Goal: Information Seeking & Learning: Learn about a topic

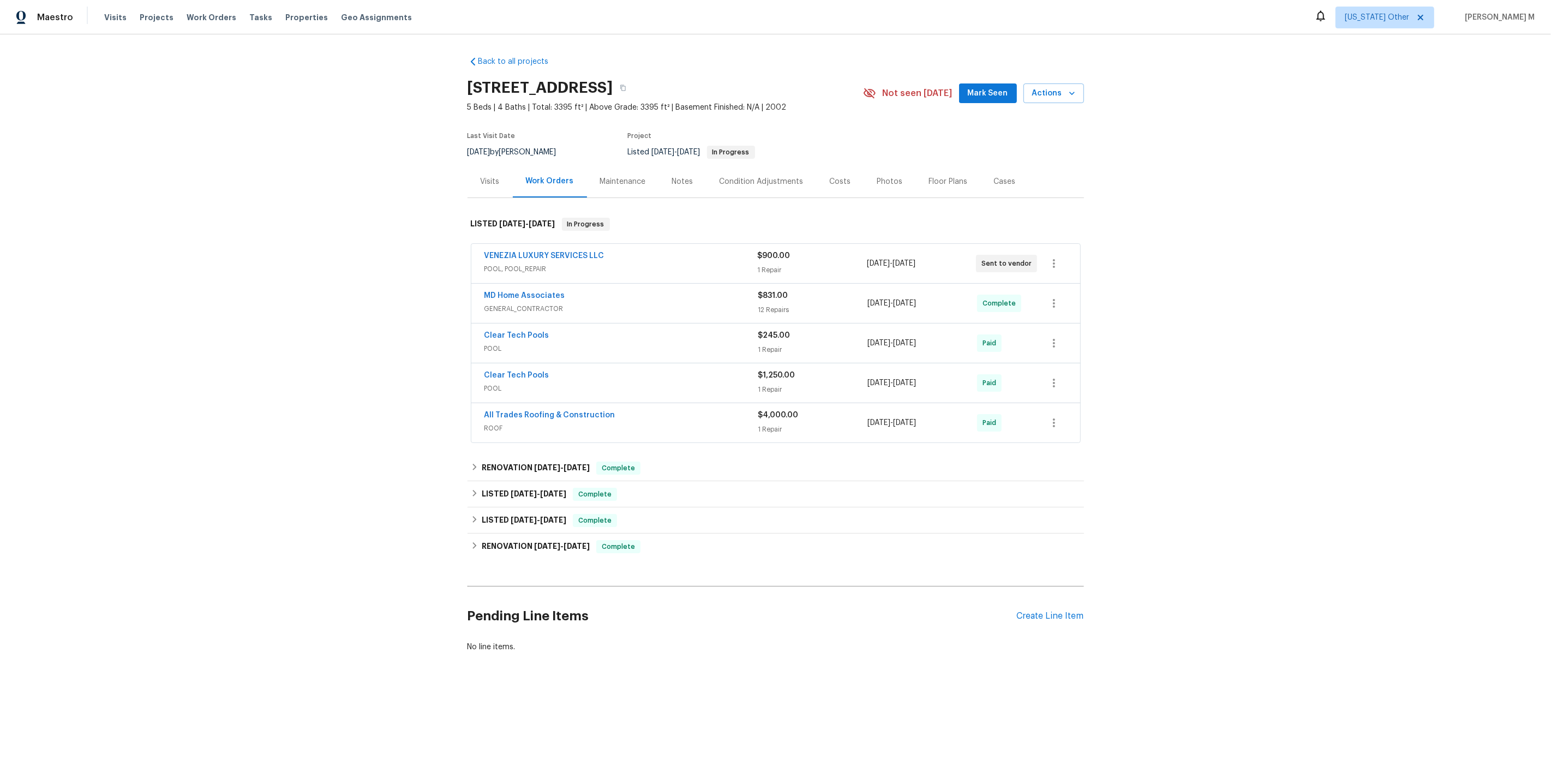
click at [529, 263] on span "POOL, POOL_REPAIR" at bounding box center [621, 268] width 273 height 11
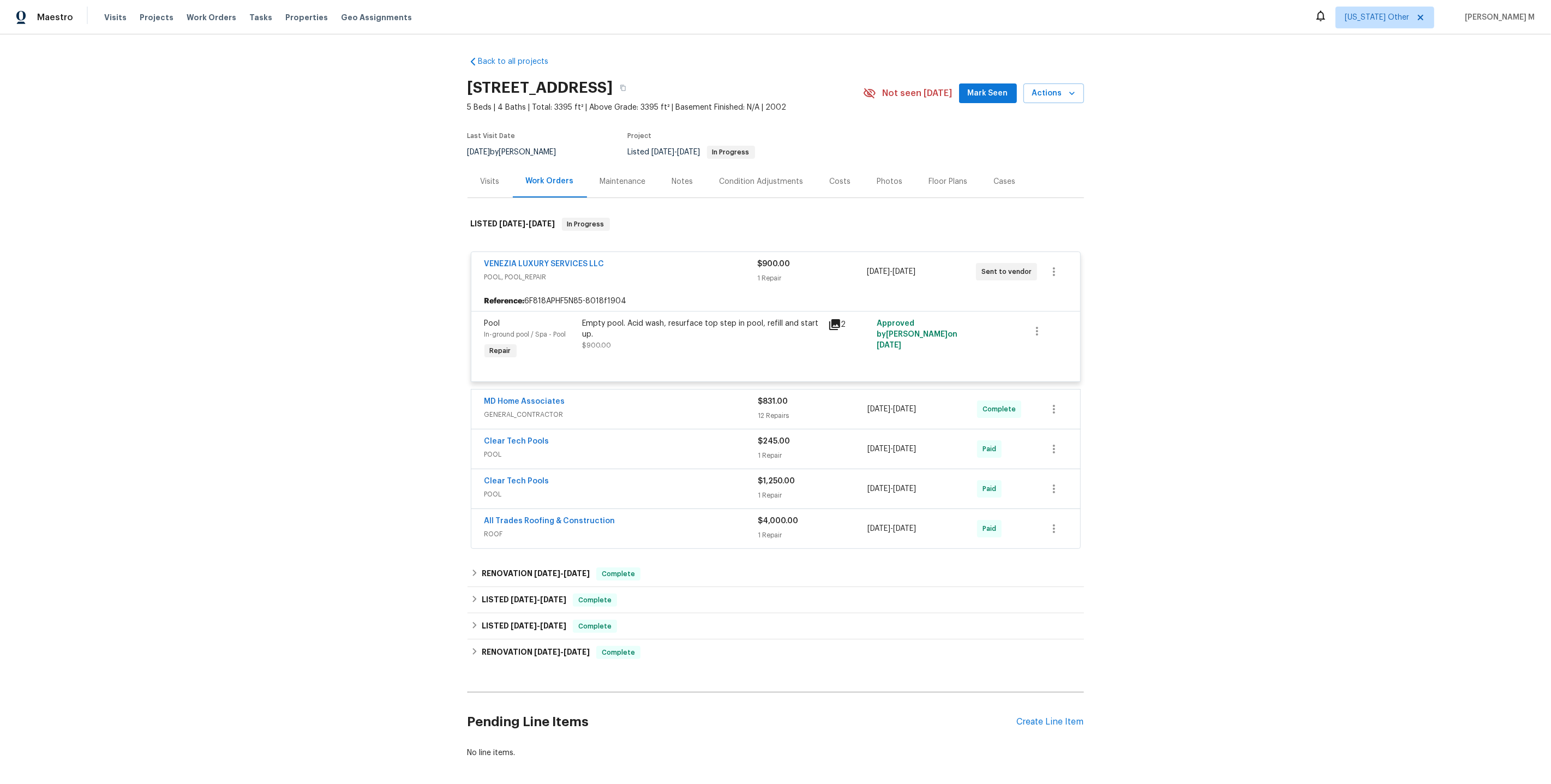
scroll to position [28, 0]
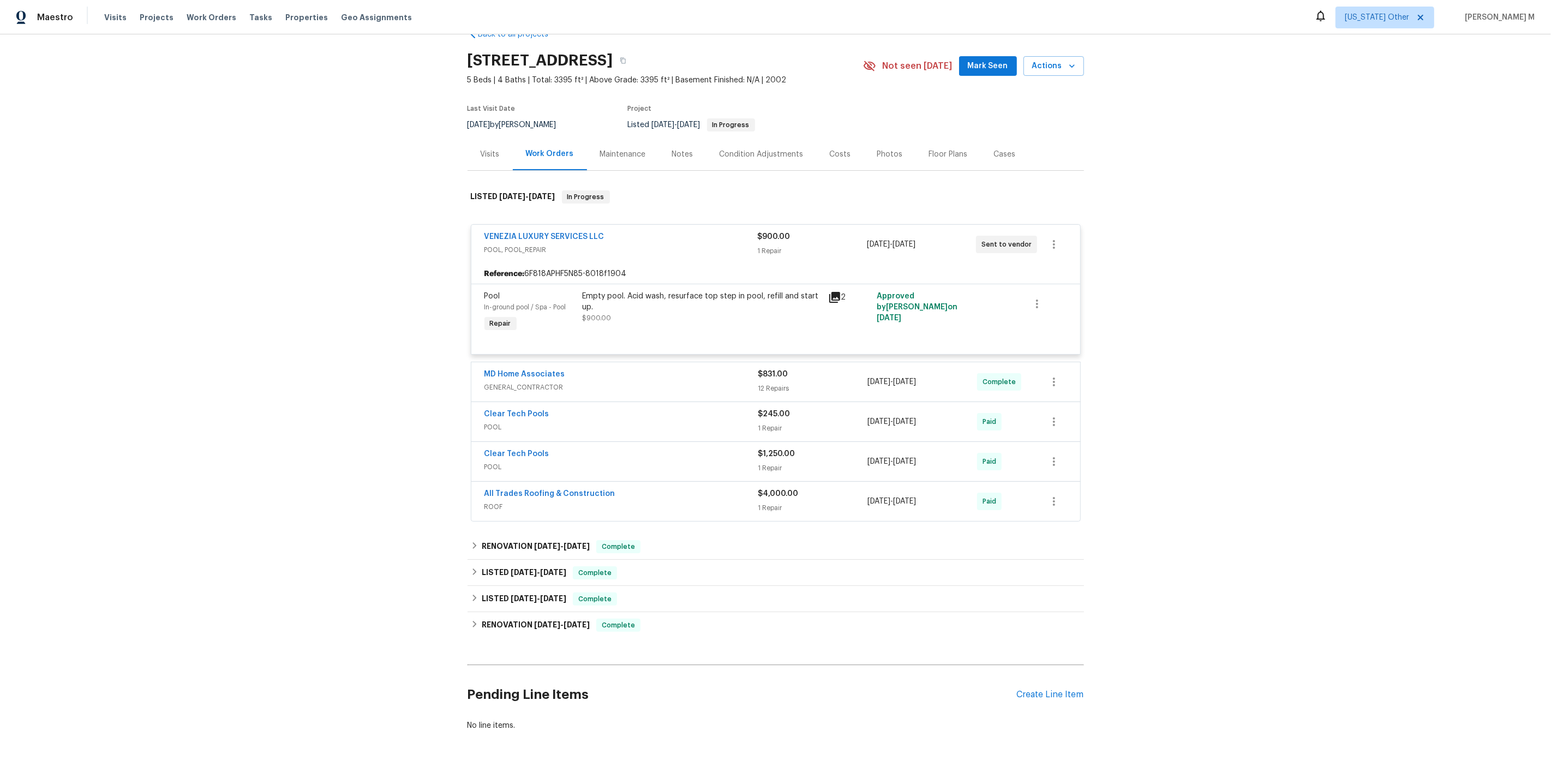
click at [500, 382] on span "GENERAL_CONTRACTOR" at bounding box center [622, 387] width 274 height 11
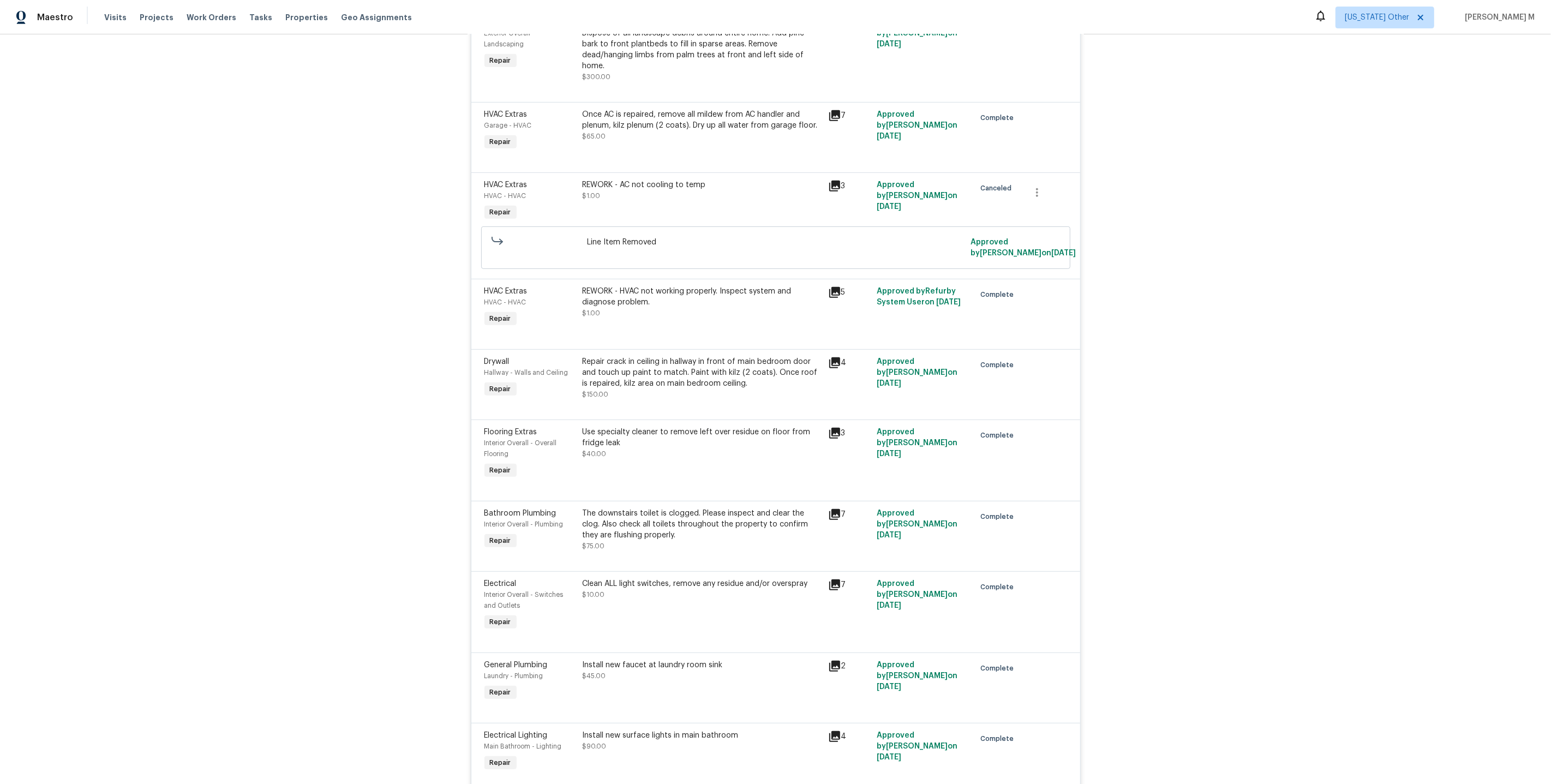
scroll to position [963, 0]
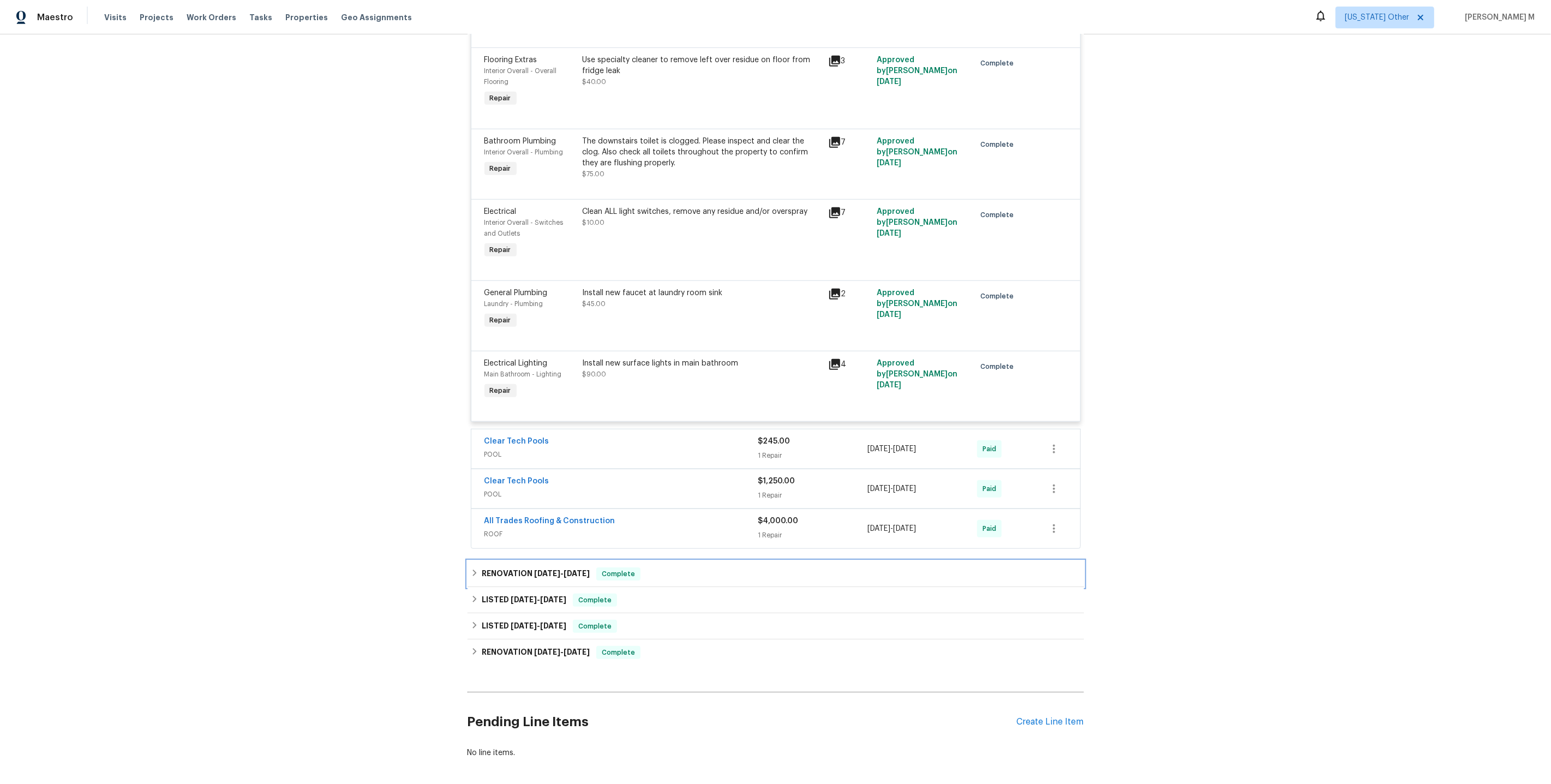
click at [500, 568] on h6 "RENOVATION [DATE] - [DATE]" at bounding box center [535, 574] width 108 height 13
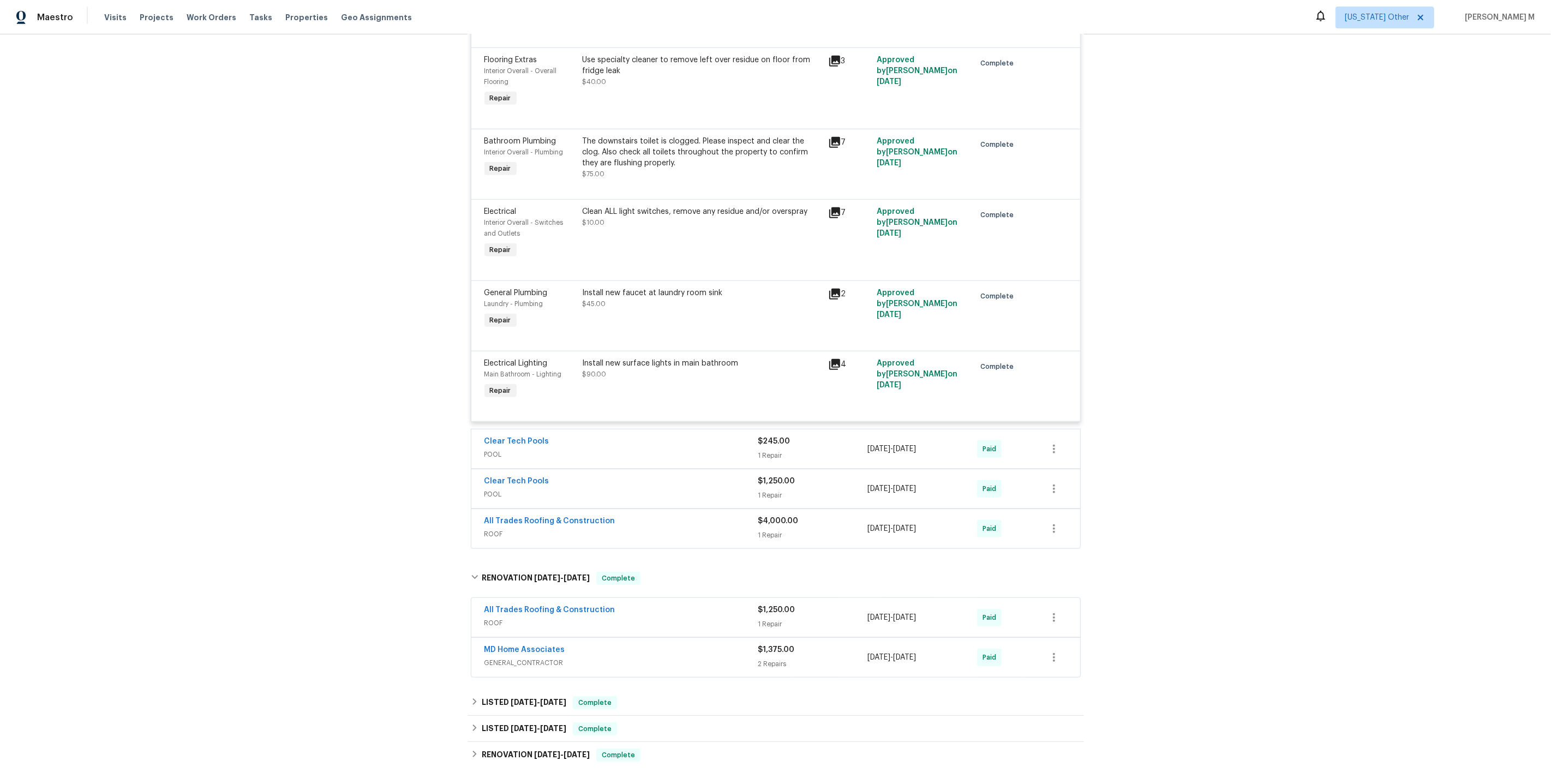
click at [496, 658] on span "GENERAL_CONTRACTOR" at bounding box center [622, 662] width 274 height 11
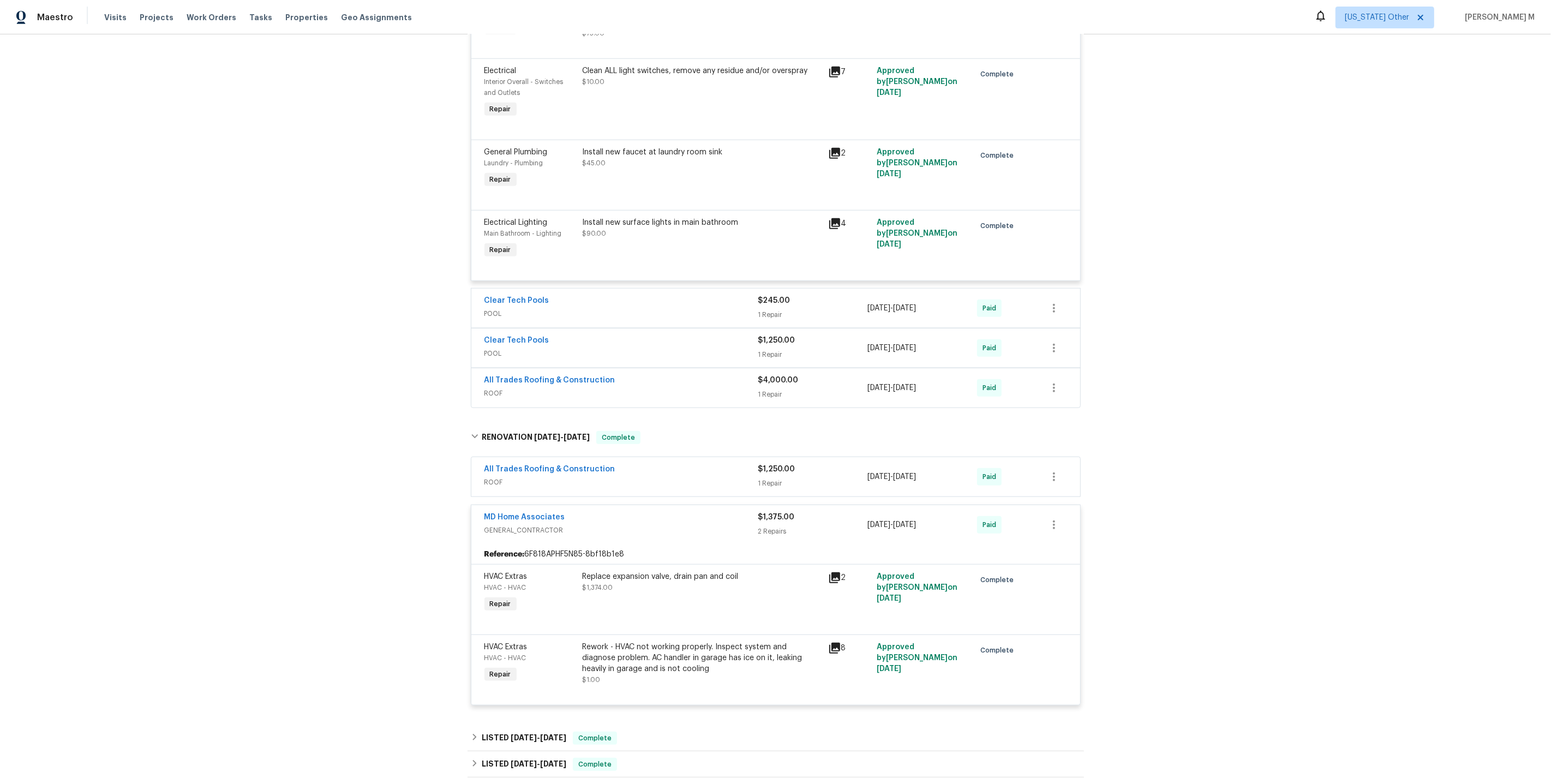
scroll to position [1236, 0]
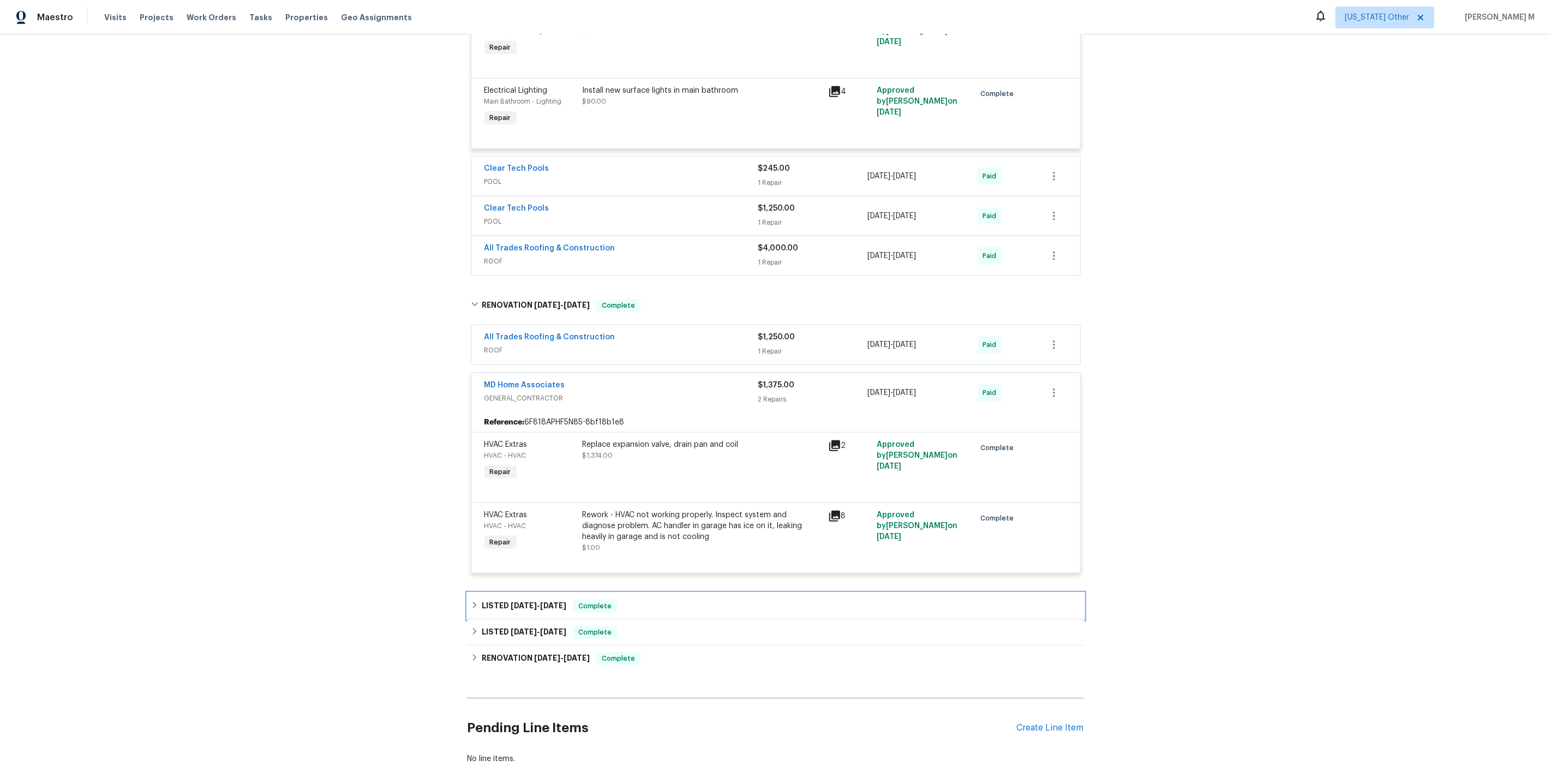
click at [533, 602] on span "[DATE] - [DATE]" at bounding box center [538, 605] width 56 height 7
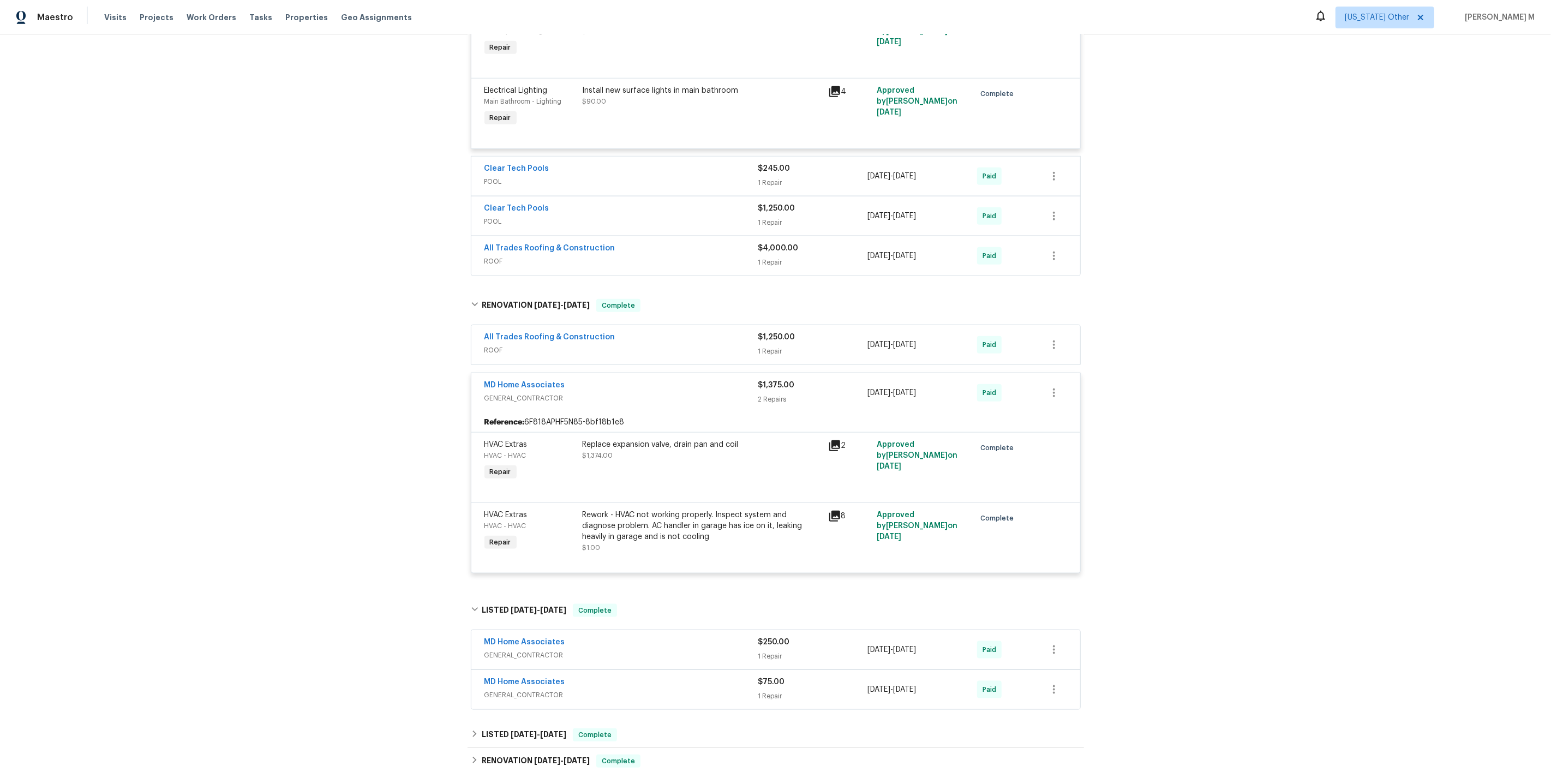
click at [517, 650] on span "GENERAL_CONTRACTOR" at bounding box center [622, 655] width 274 height 11
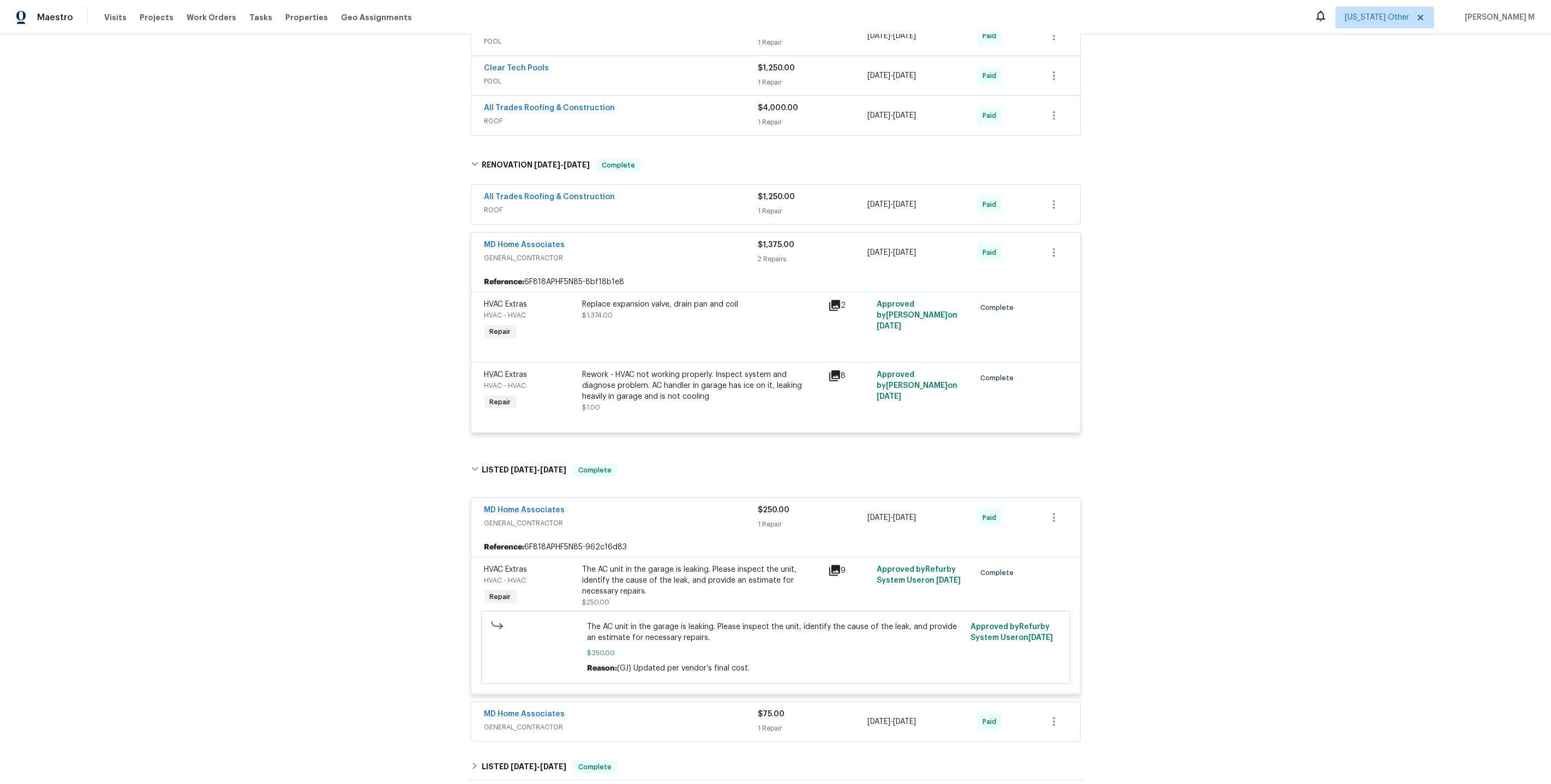
scroll to position [1504, 0]
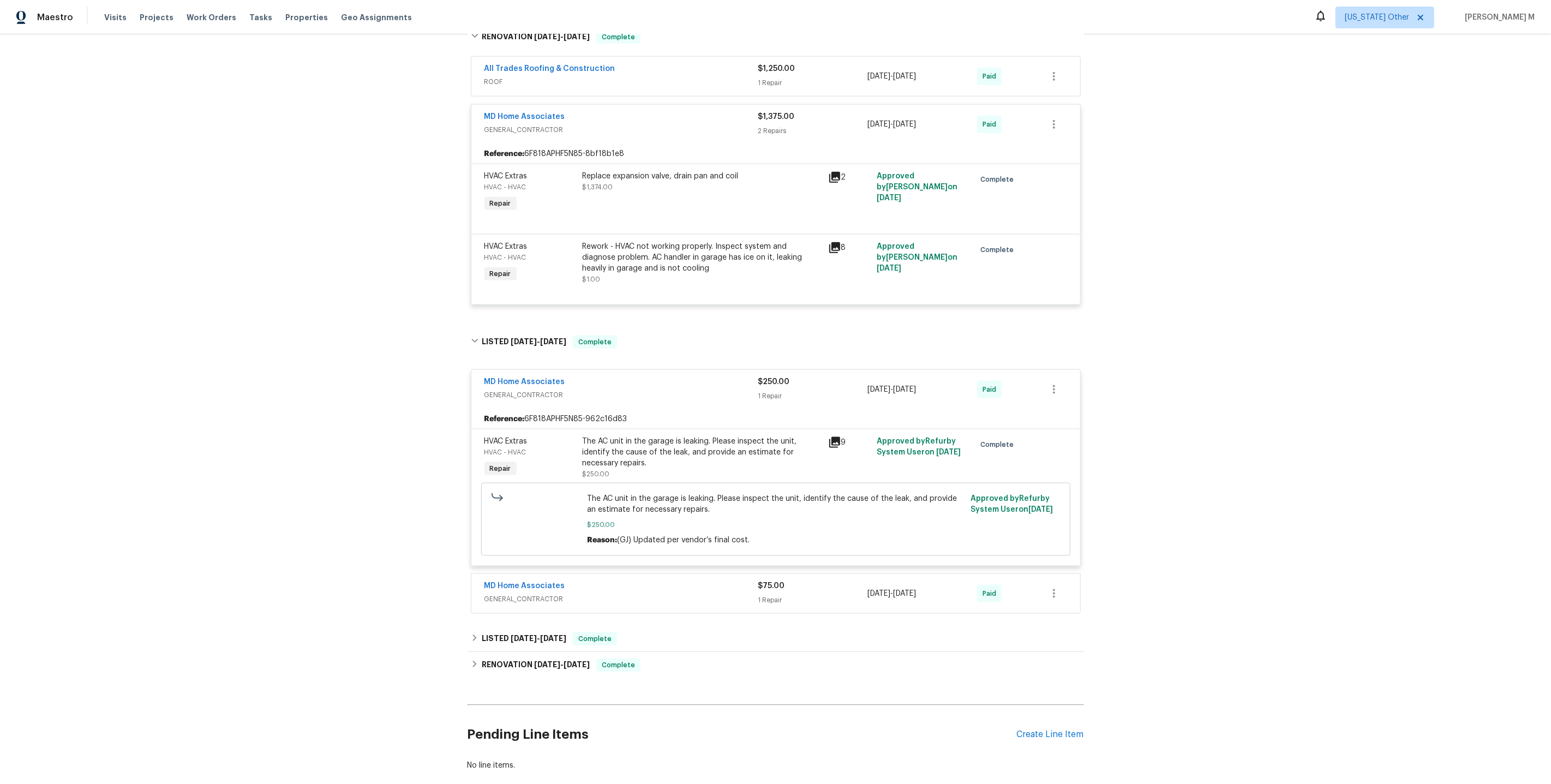
click at [521, 593] on span "GENERAL_CONTRACTOR" at bounding box center [622, 598] width 274 height 11
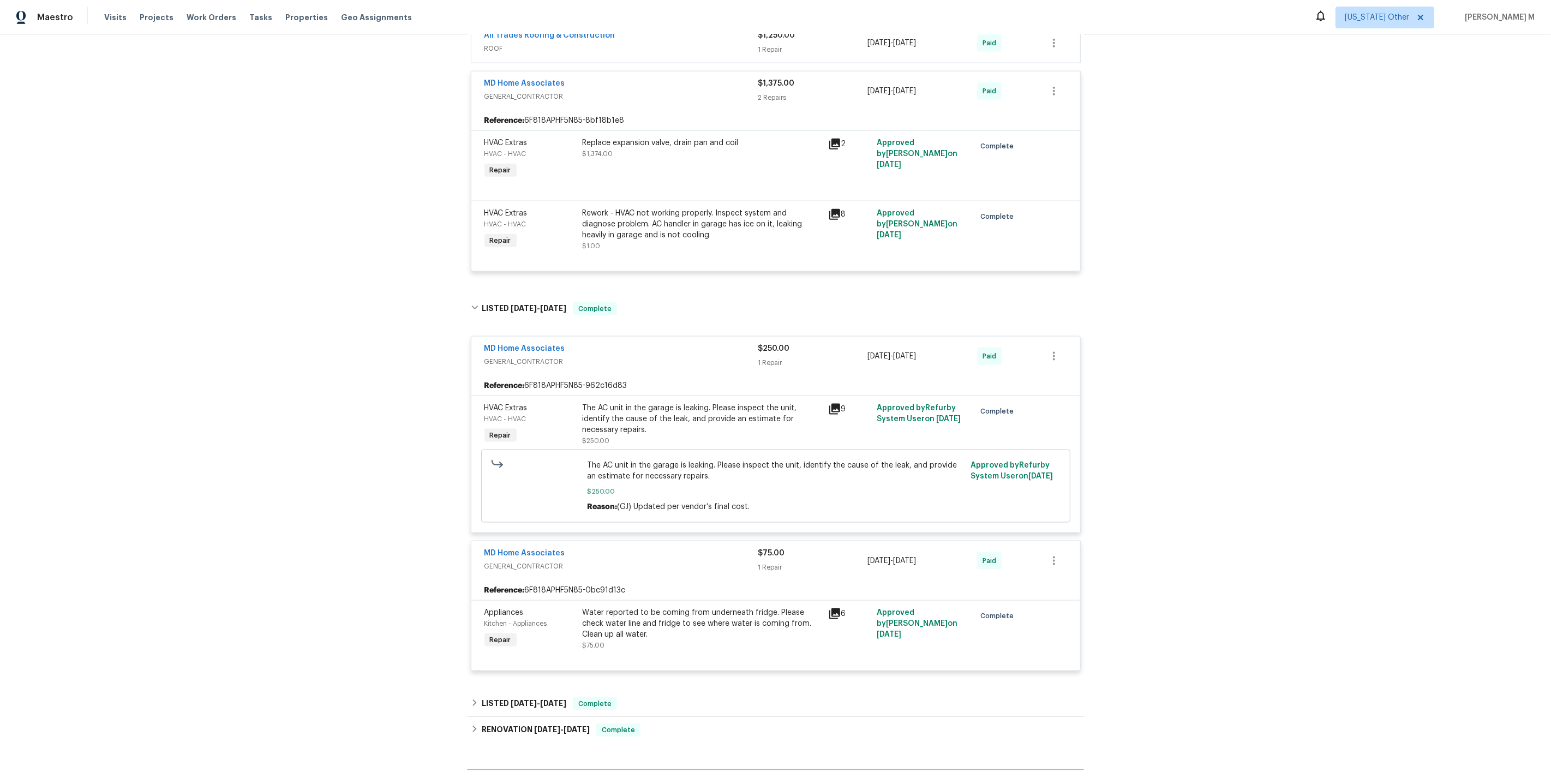
scroll to position [1601, 0]
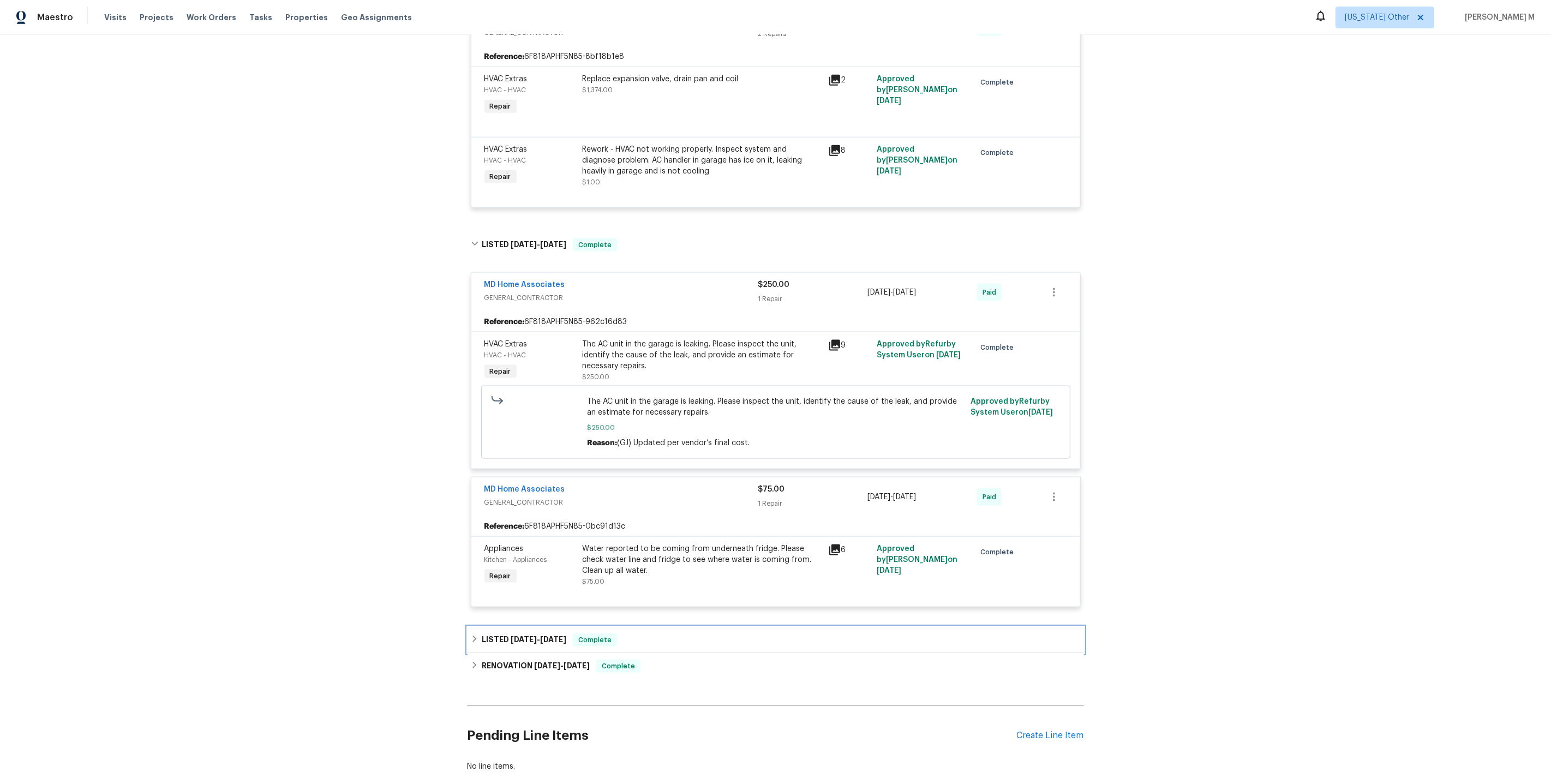
click at [511, 636] on span "[DATE]" at bounding box center [524, 639] width 26 height 7
click at [508, 683] on span "GENERAL_CONTRACTOR" at bounding box center [622, 688] width 274 height 11
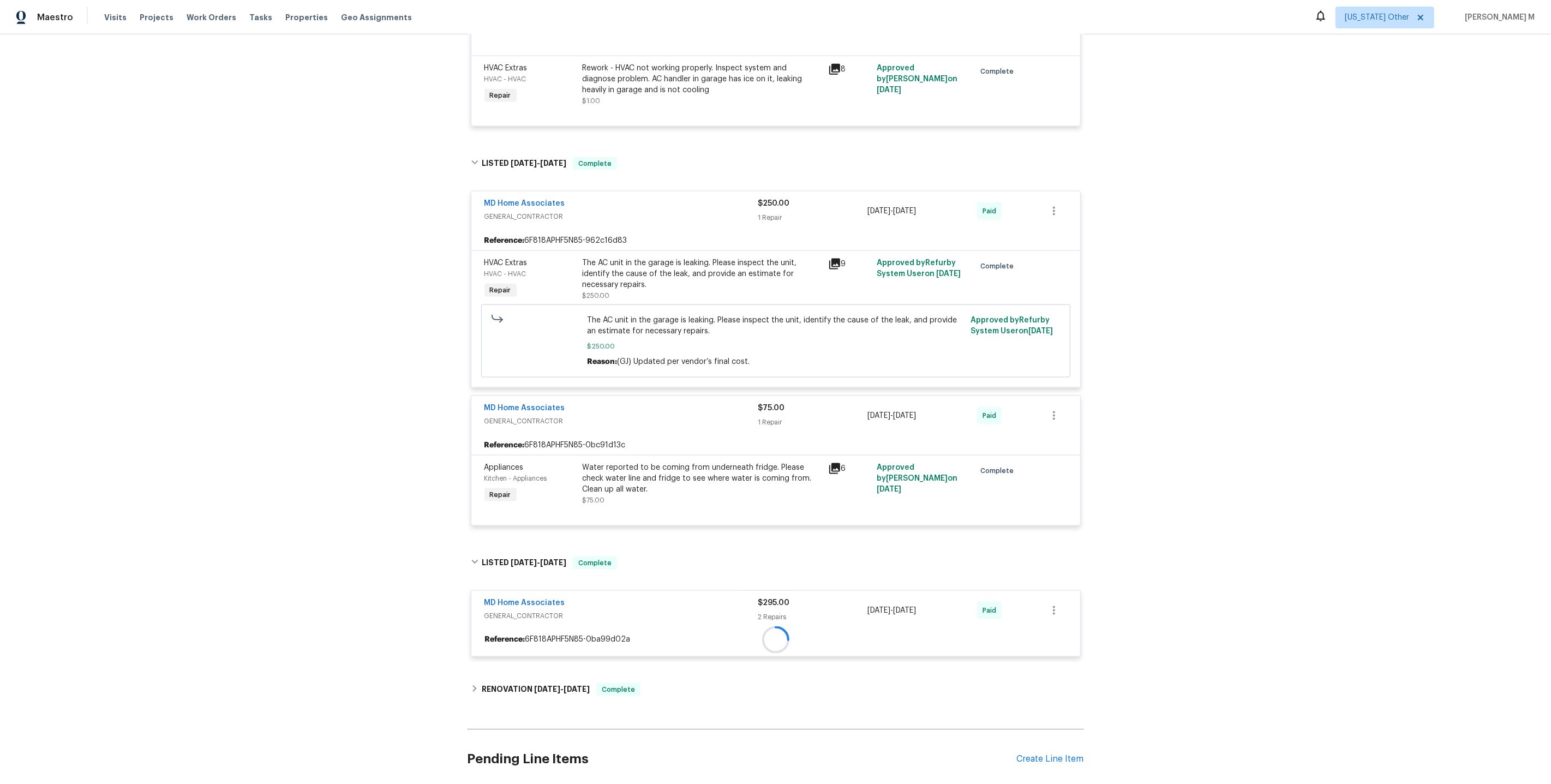
scroll to position [1703, 0]
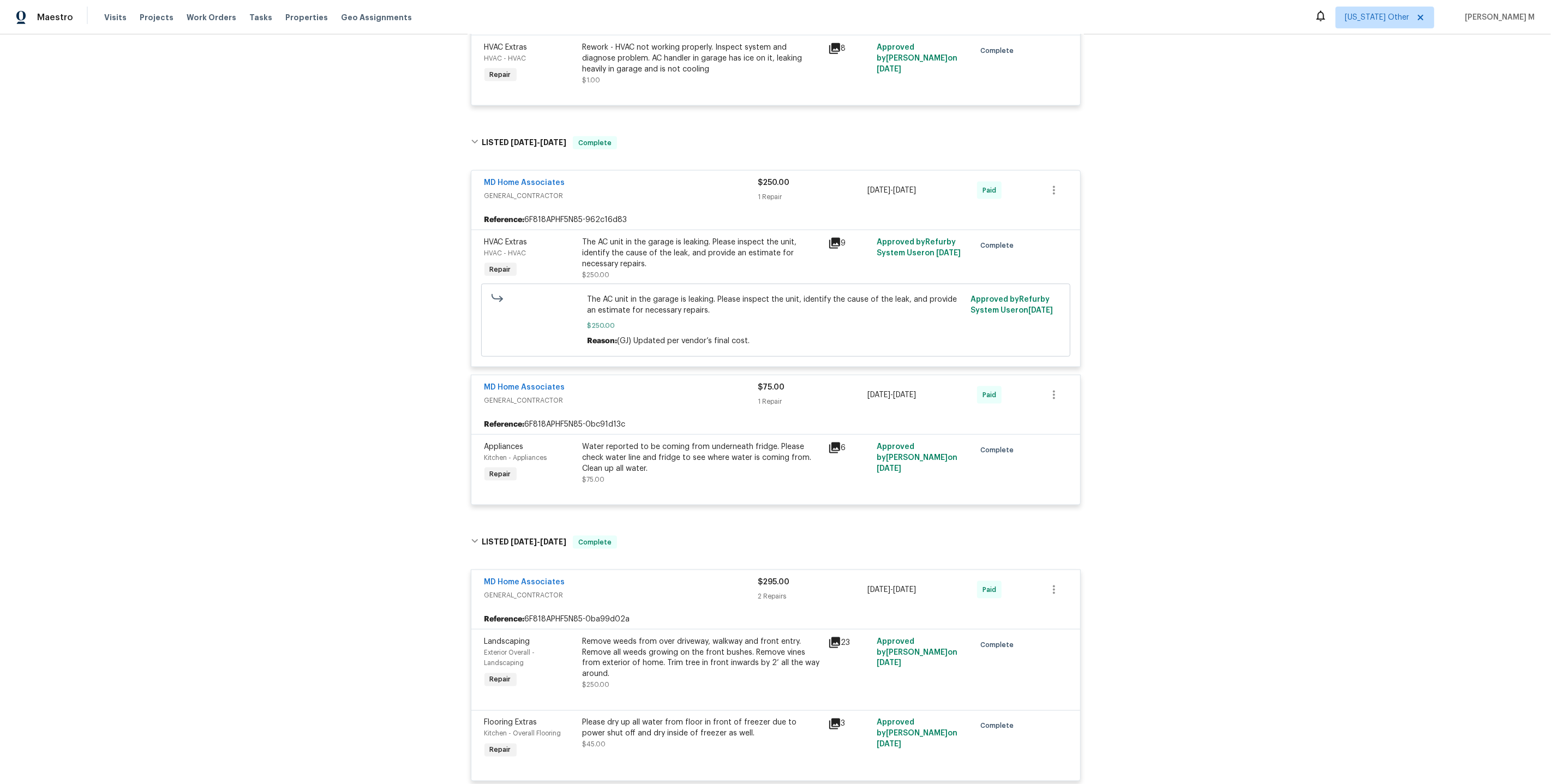
scroll to position [1846, 0]
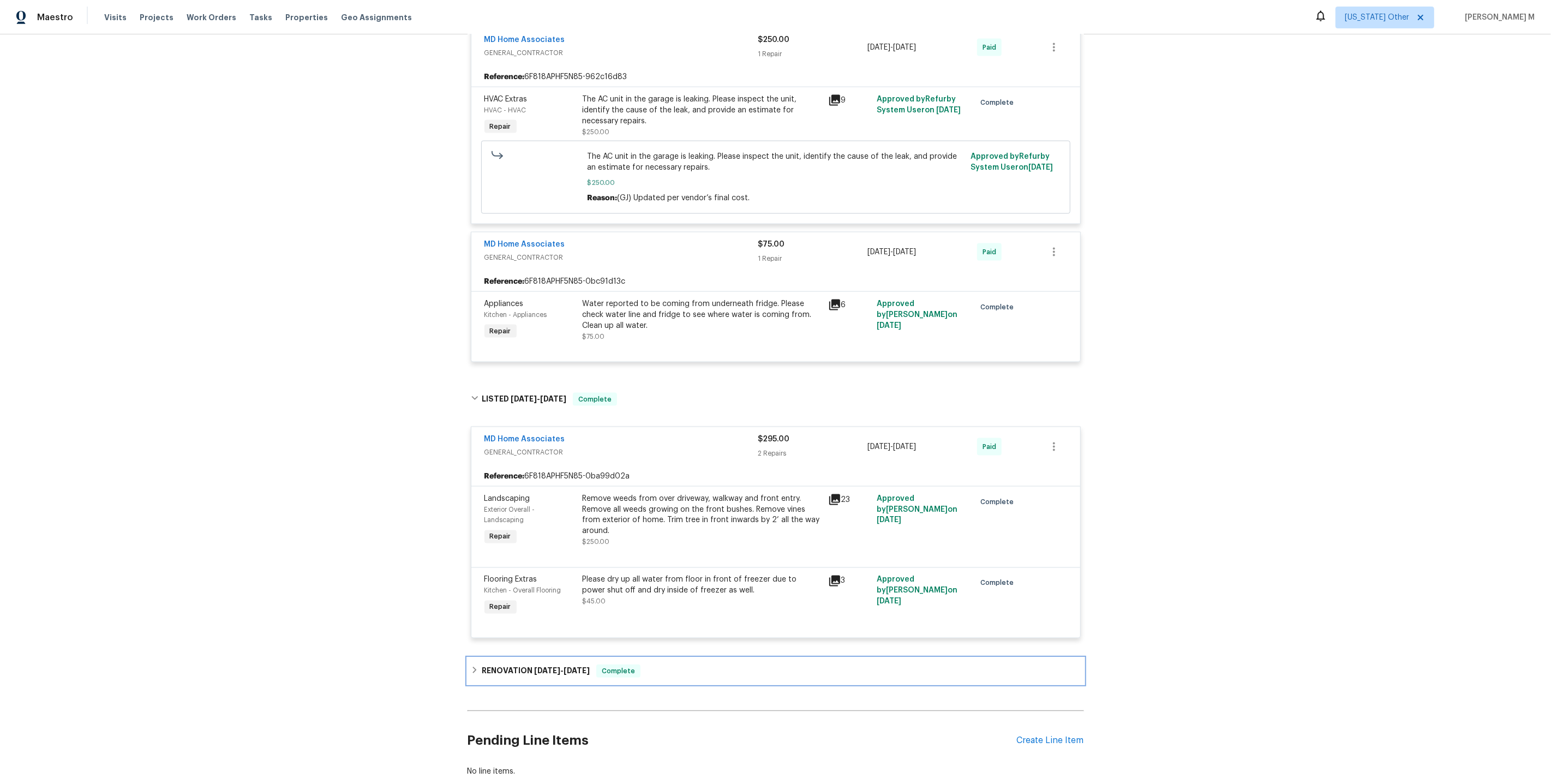
click at [534, 666] on span "[DATE]" at bounding box center [547, 670] width 26 height 7
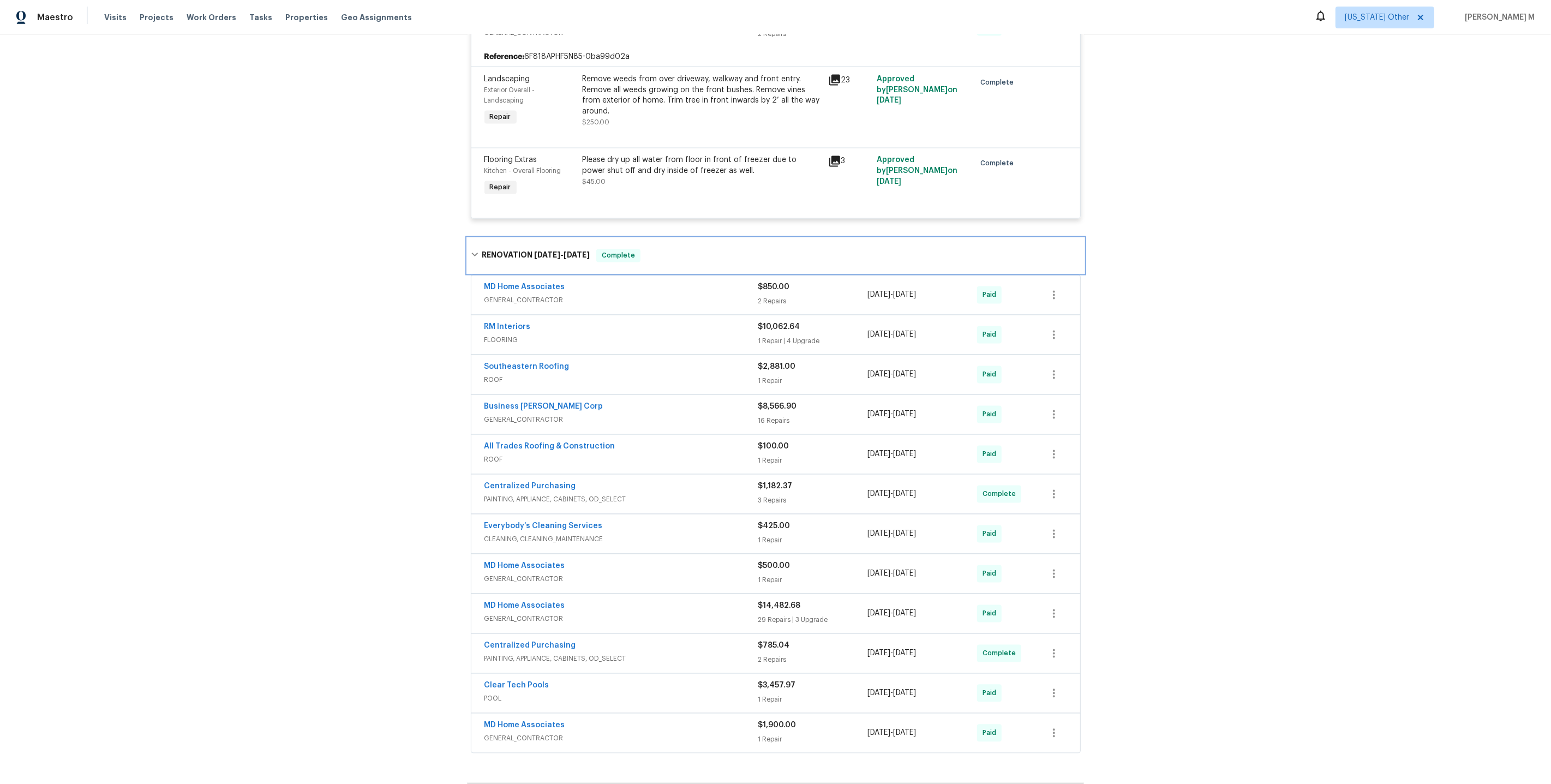
scroll to position [2316, 0]
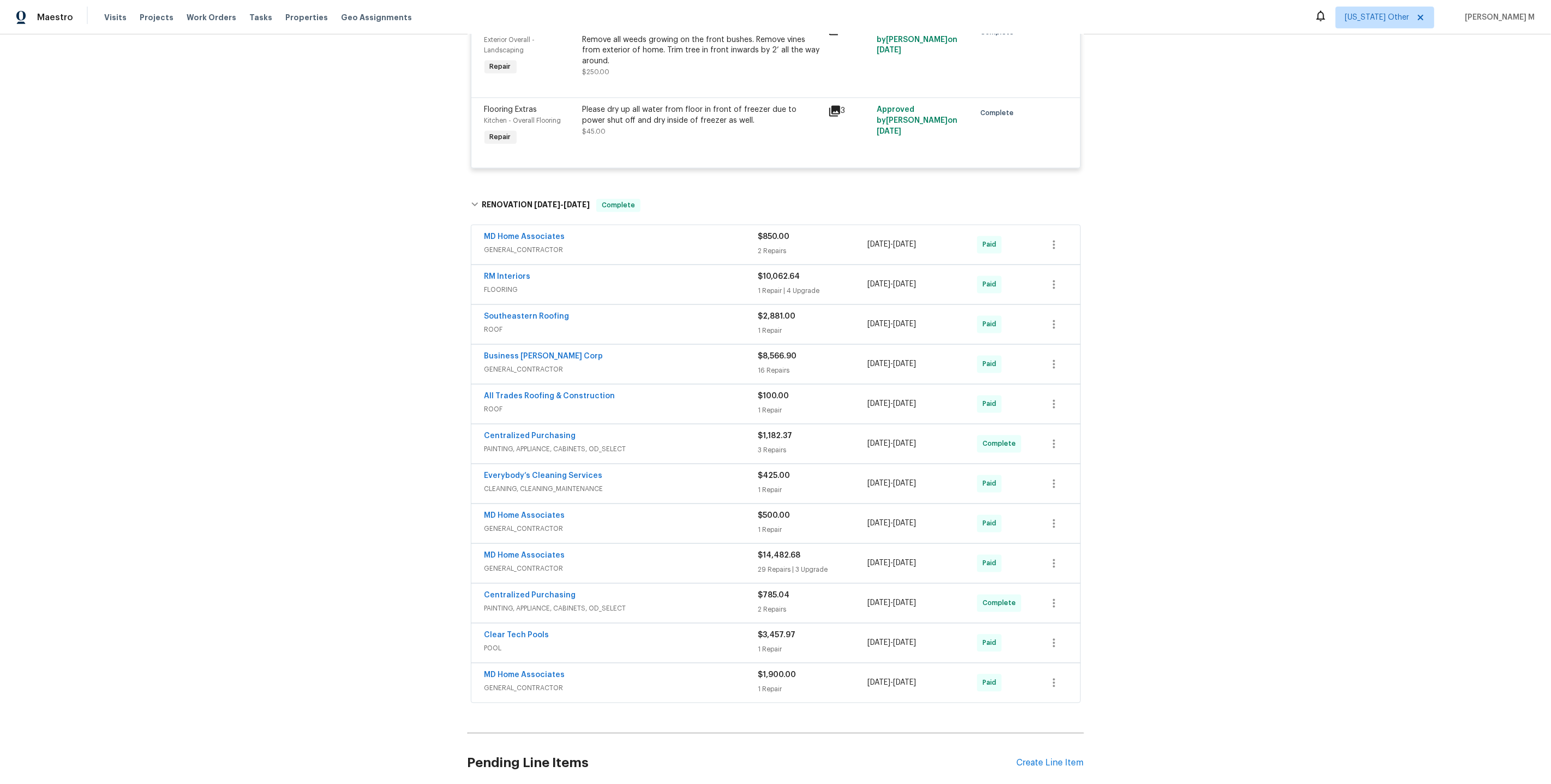
click at [517, 245] on span "GENERAL_CONTRACTOR" at bounding box center [622, 250] width 274 height 11
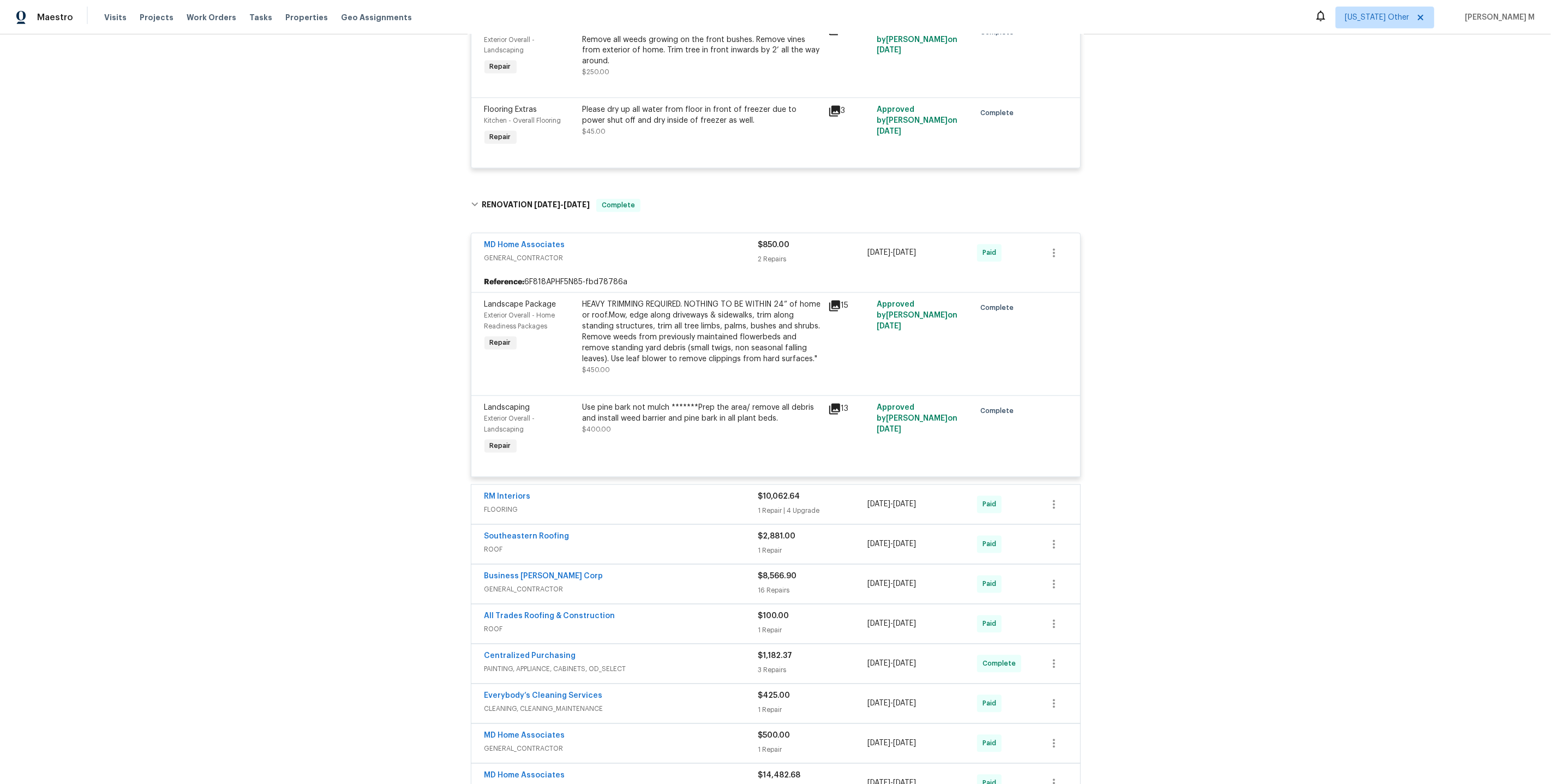
click at [515, 585] on span "GENERAL_CONTRACTOR" at bounding box center [622, 589] width 274 height 11
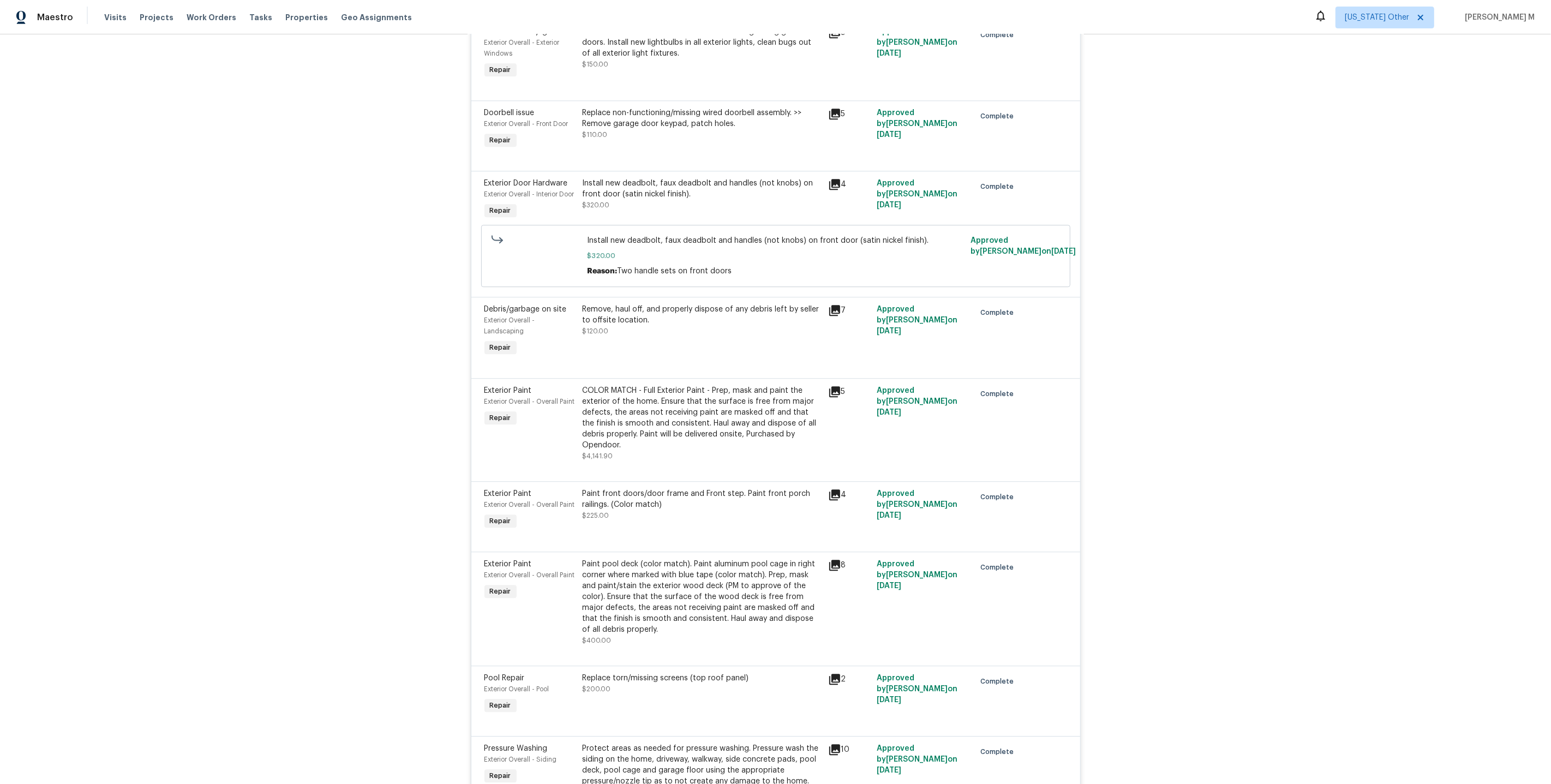
scroll to position [4059, 0]
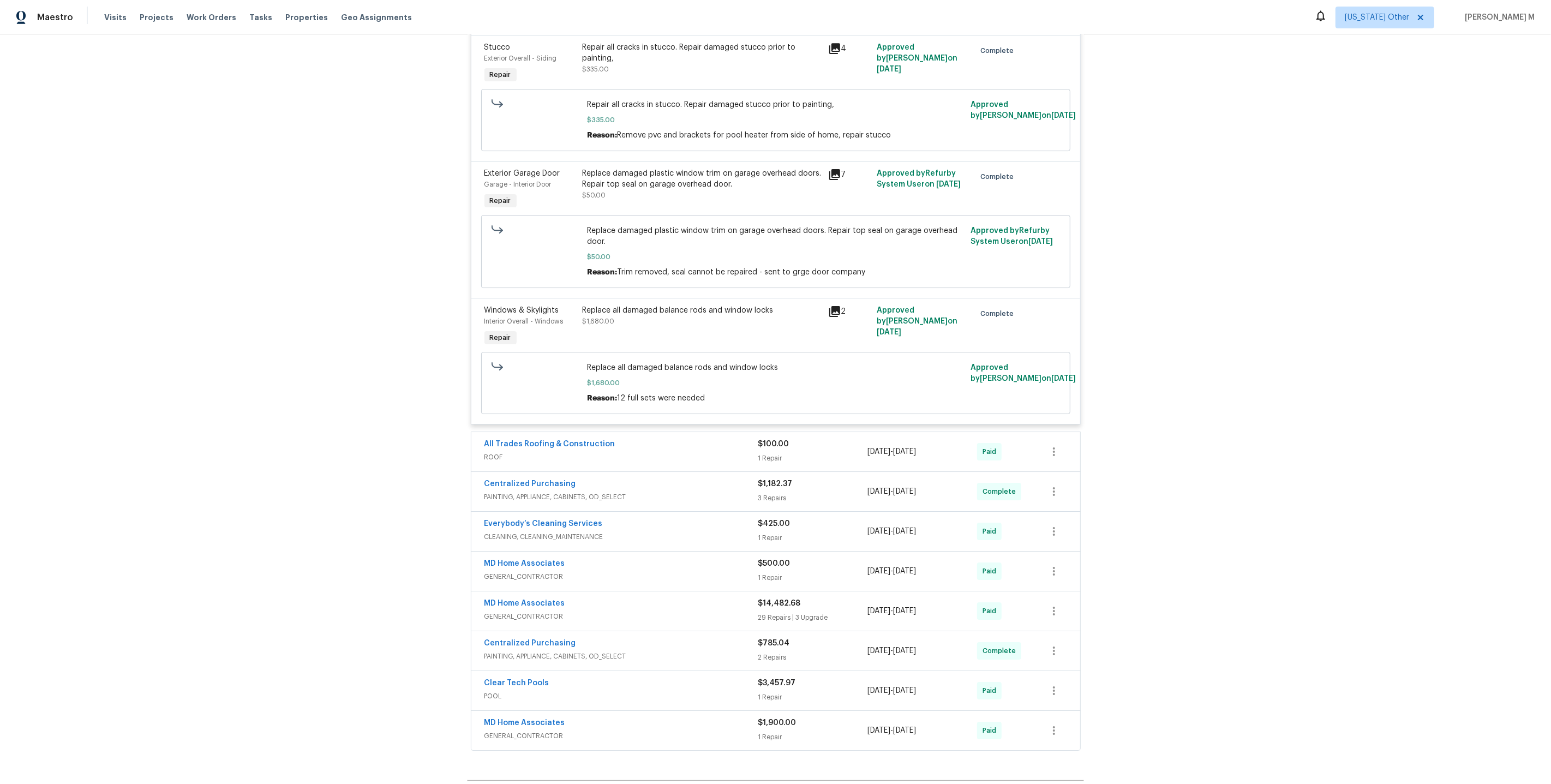
click at [513, 572] on span "GENERAL_CONTRACTOR" at bounding box center [622, 576] width 274 height 11
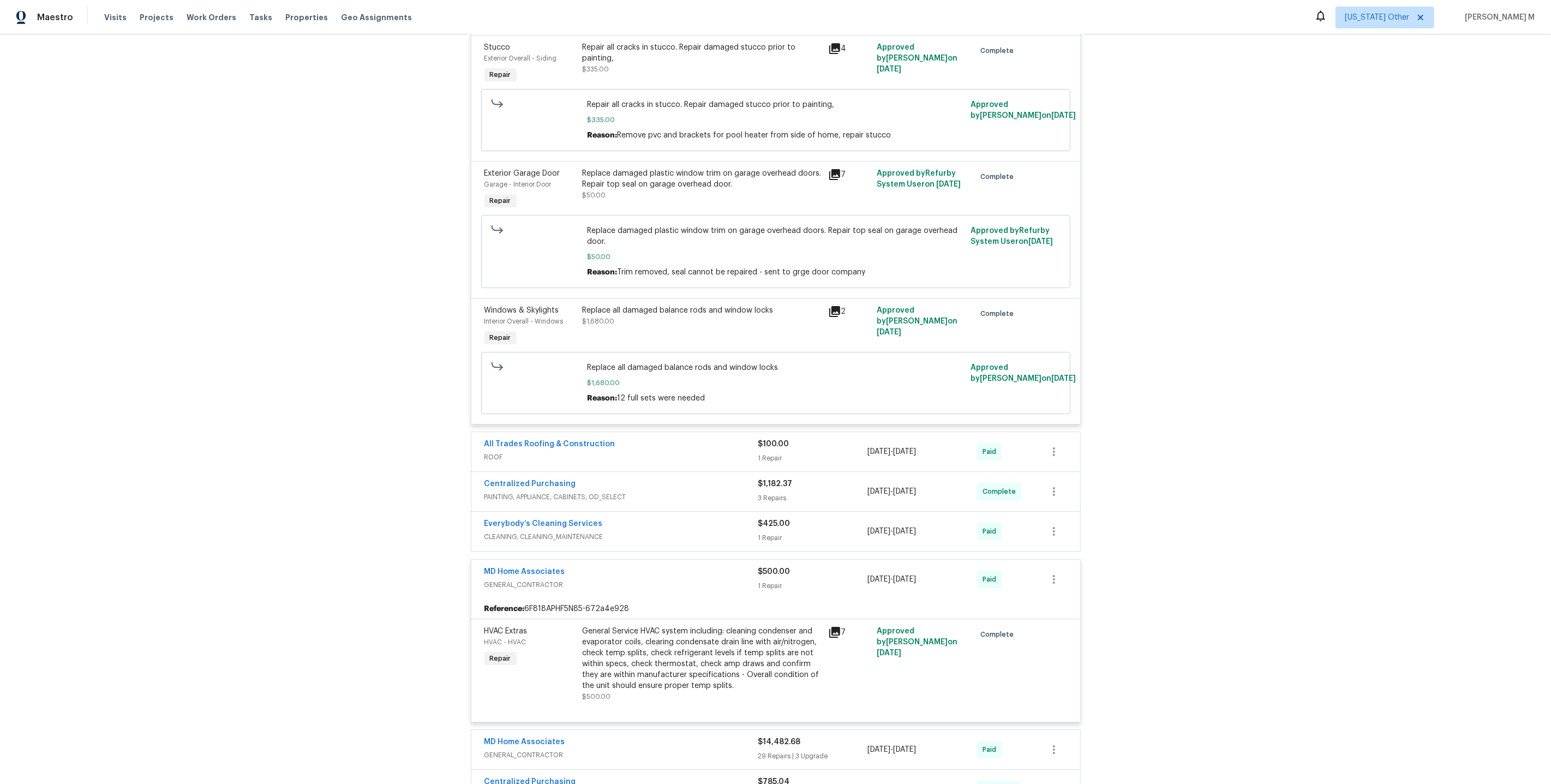
scroll to position [4196, 0]
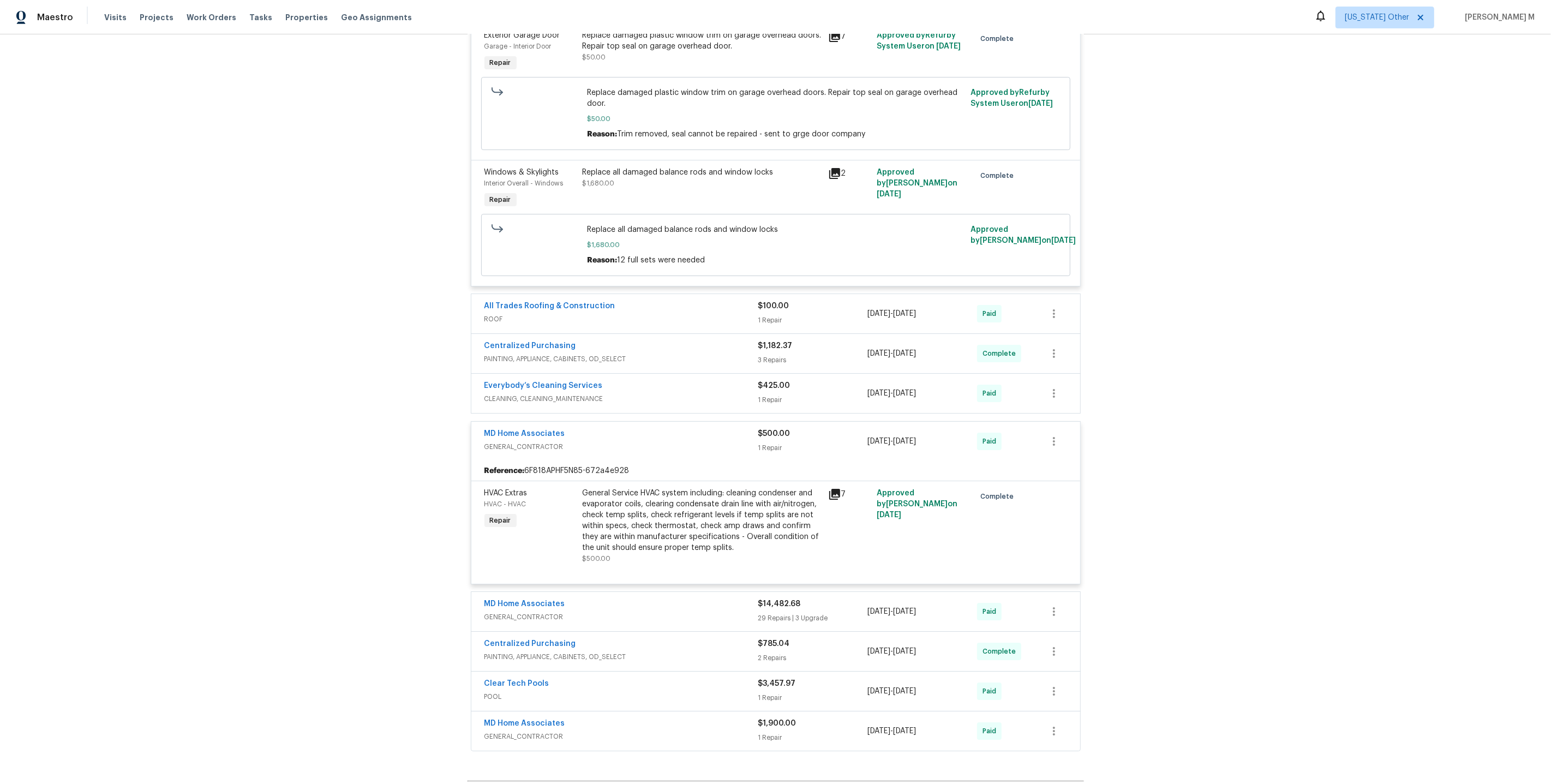
click at [563, 592] on div "MD Home Associates GENERAL_CONTRACTOR $14,482.68 29 Repairs | 3 Upgrade [DATE] …" at bounding box center [775, 611] width 609 height 39
click at [540, 611] on span "GENERAL_CONTRACTOR" at bounding box center [622, 616] width 274 height 11
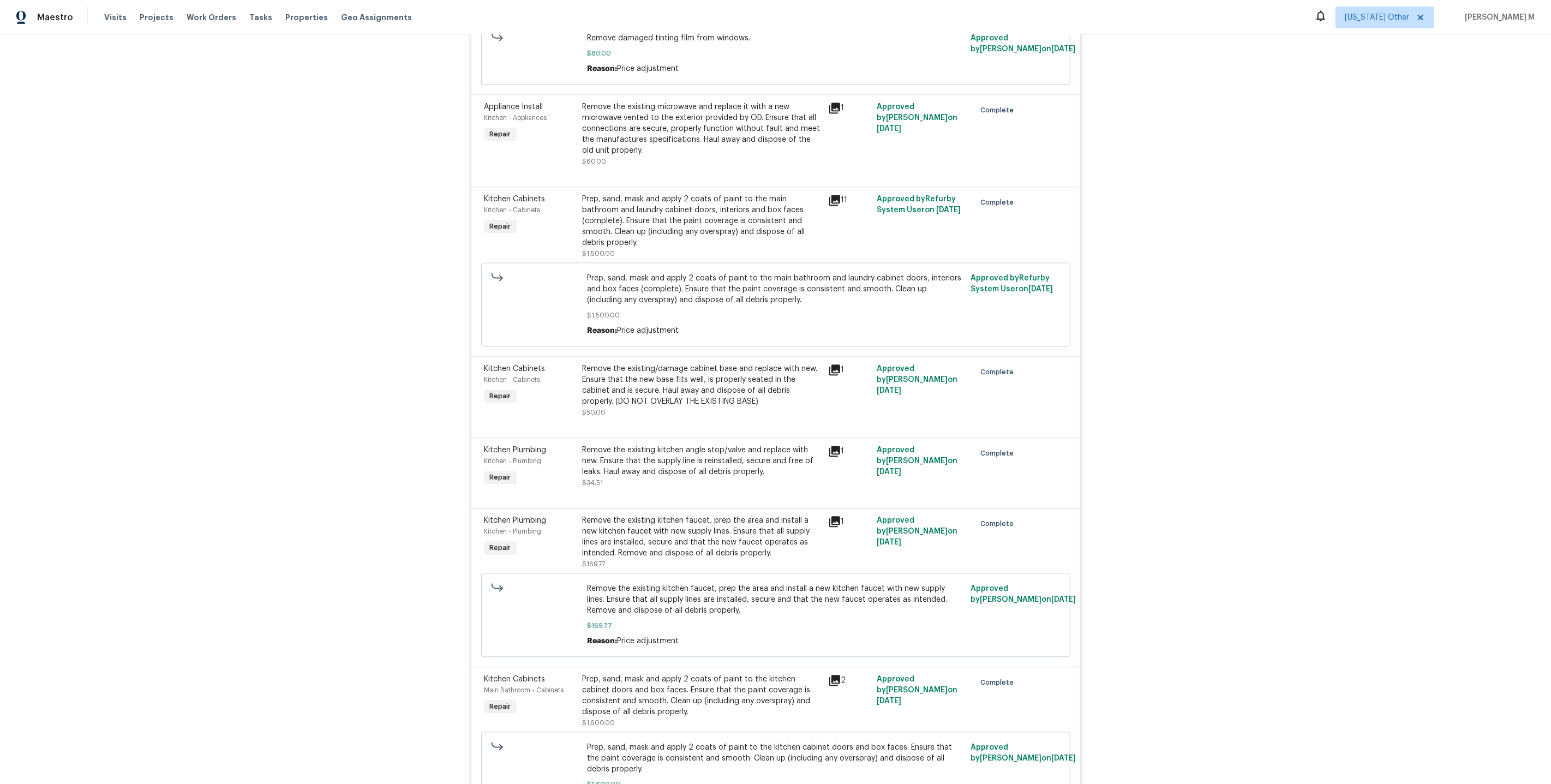
scroll to position [7855, 0]
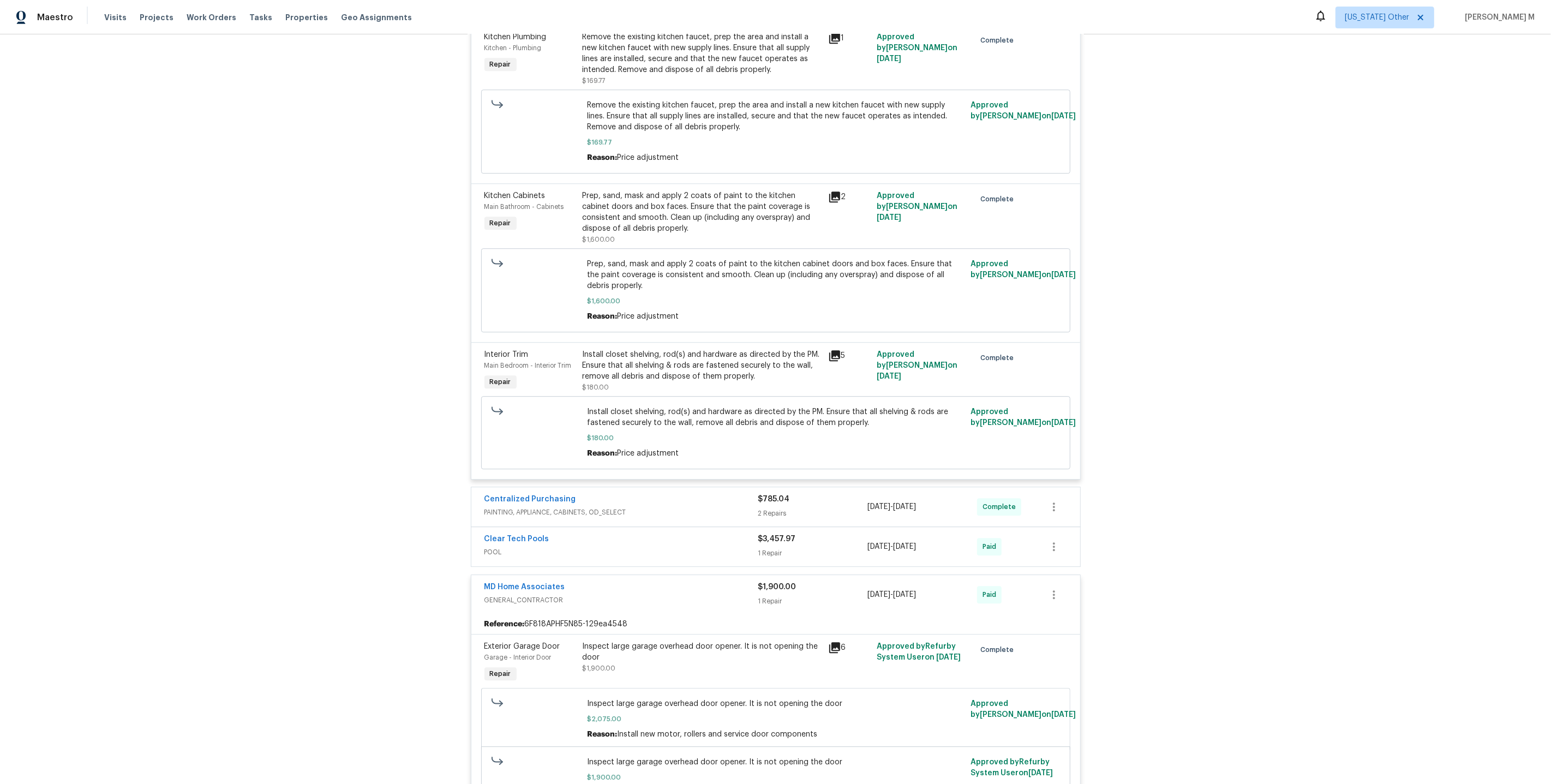
scroll to position [0, 0]
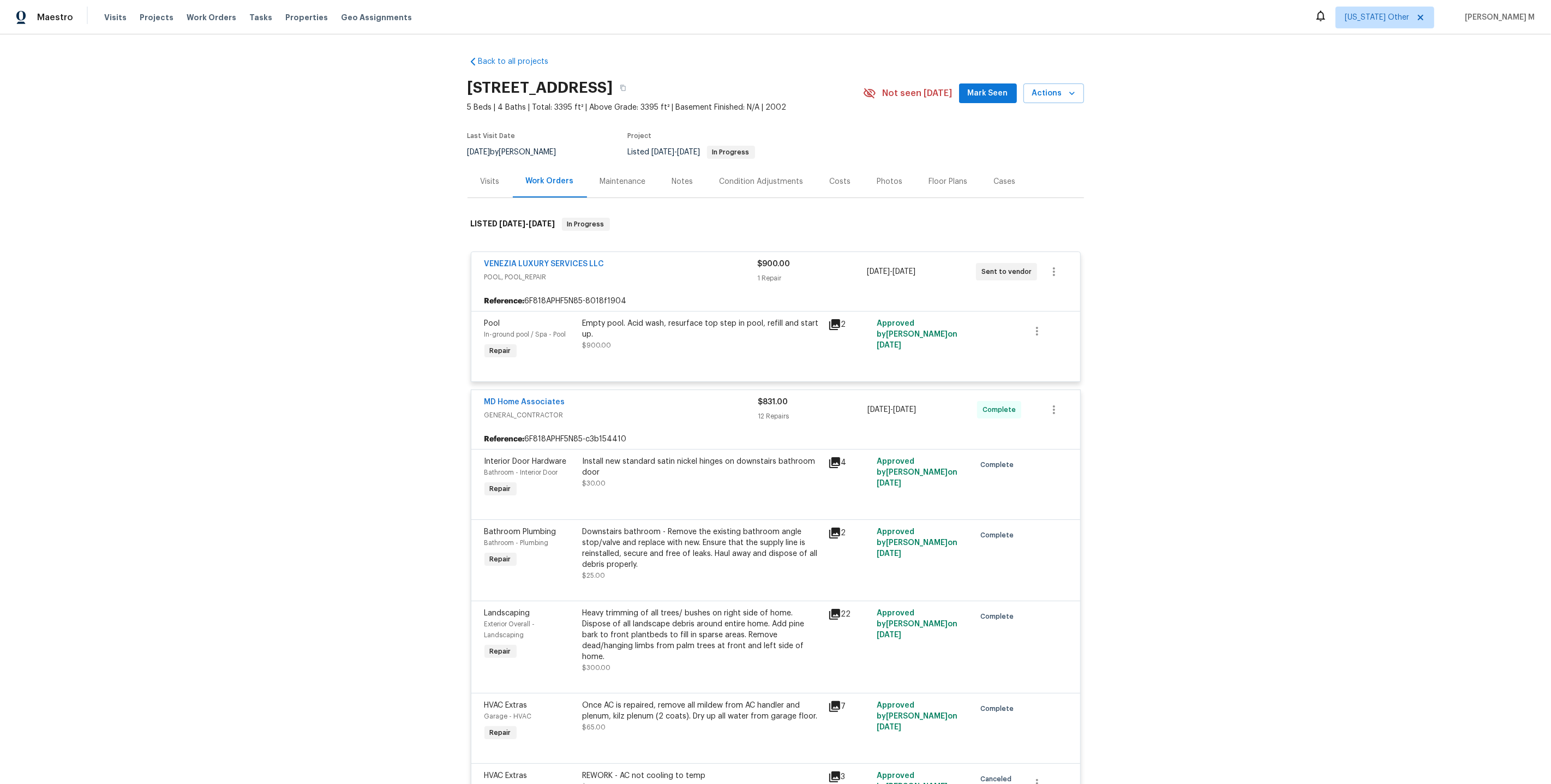
click at [700, 551] on div "Downstairs bathroom - Remove the existing bathroom angle stop/valve and replace…" at bounding box center [702, 548] width 239 height 44
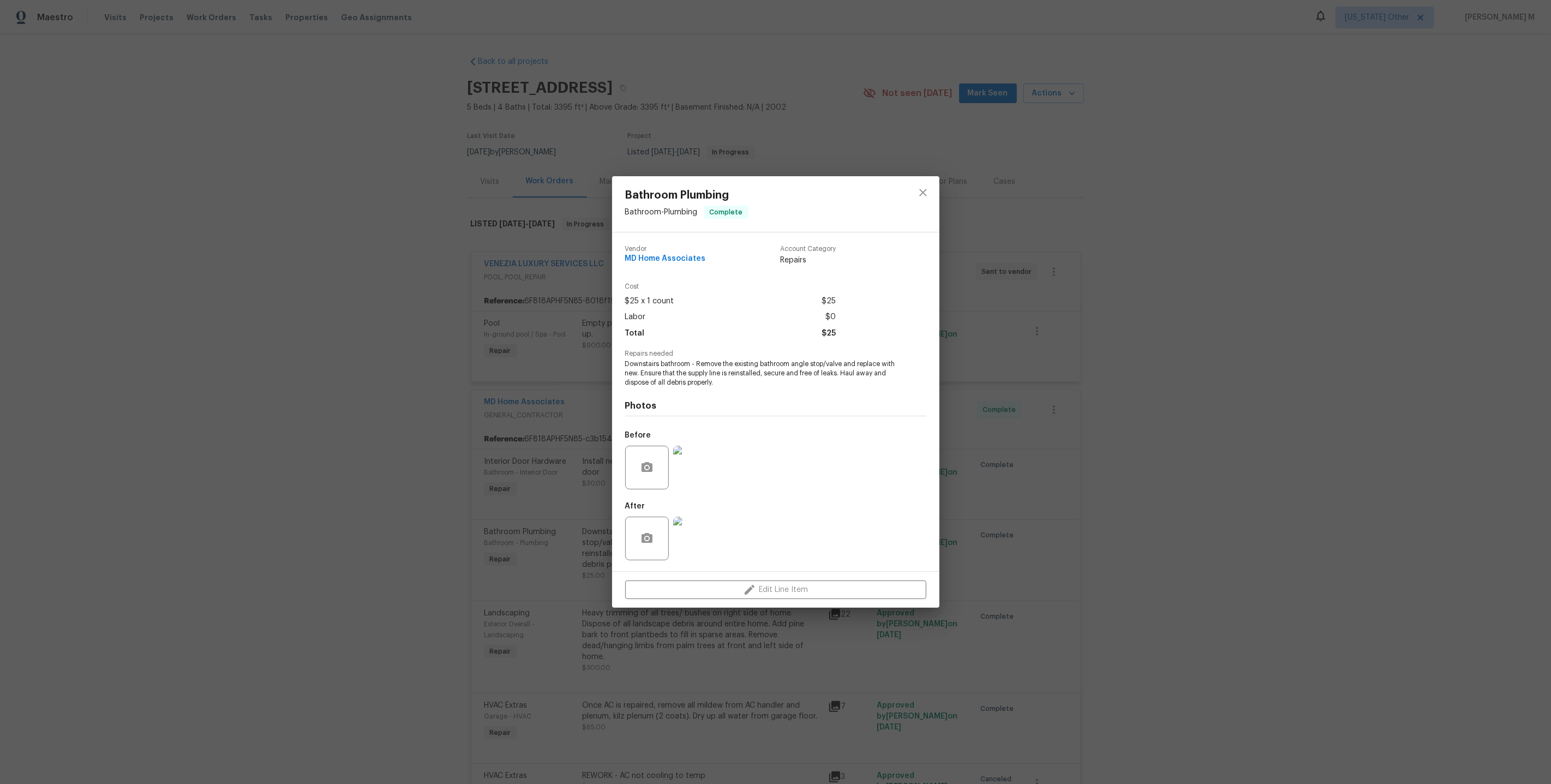
click at [693, 473] on img at bounding box center [695, 468] width 44 height 44
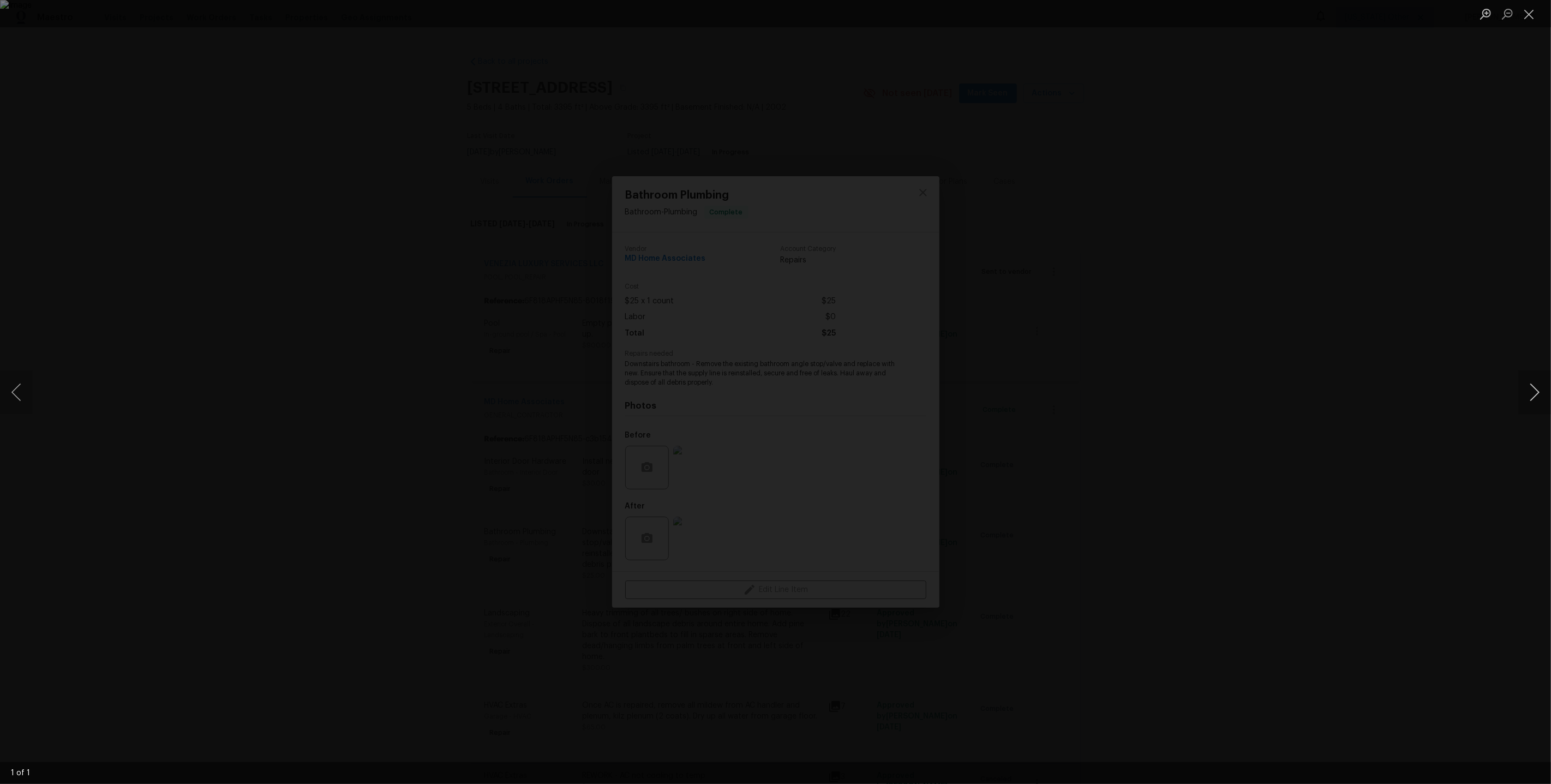
click at [1536, 400] on button "Next image" at bounding box center [1535, 392] width 32 height 44
click at [1395, 351] on div "Lightbox" at bounding box center [775, 392] width 1551 height 784
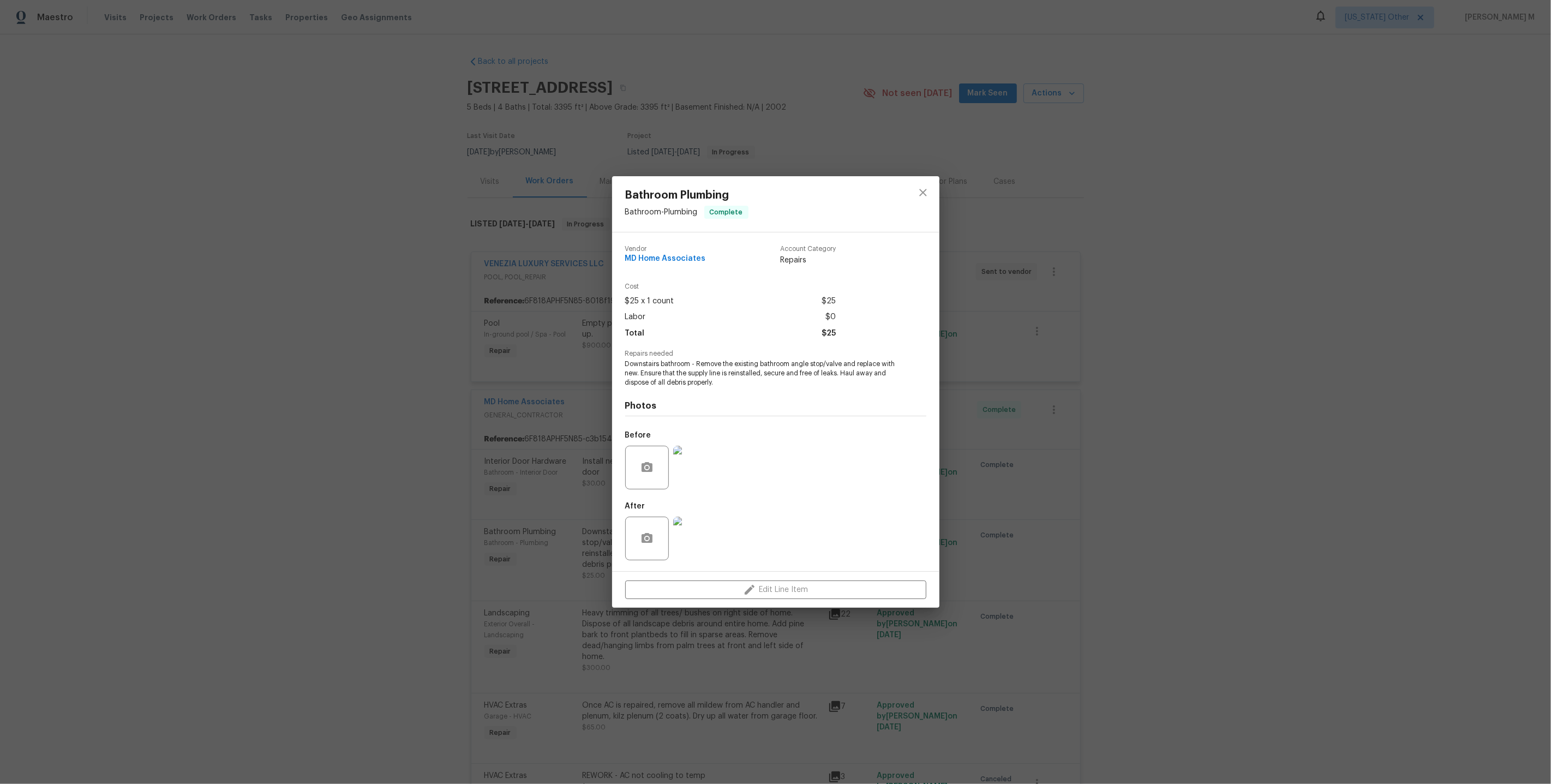
click at [1165, 264] on div "Bathroom Plumbing Bathroom - Plumbing Complete Vendor MD Home Associates Accoun…" at bounding box center [775, 392] width 1551 height 784
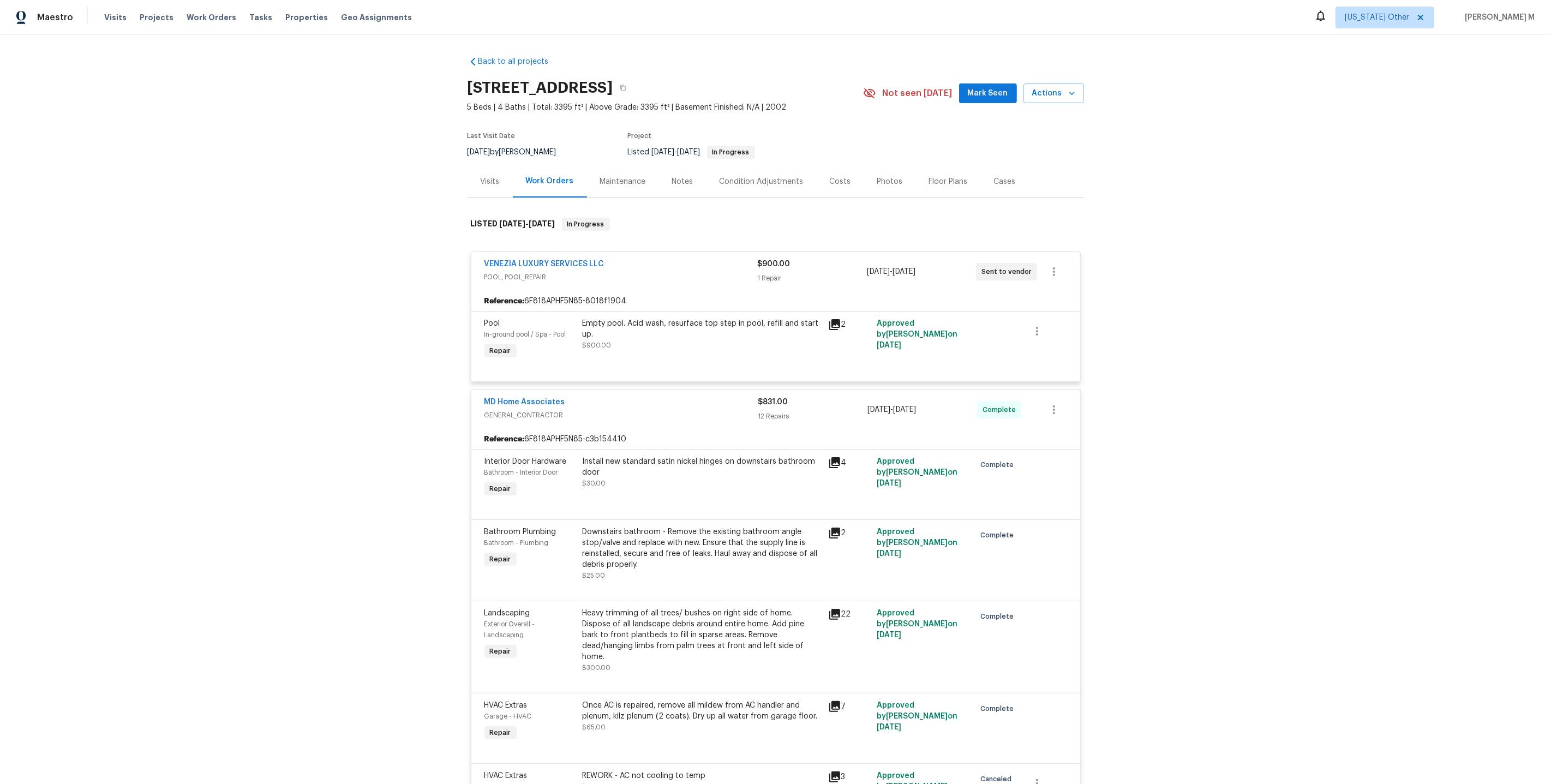
click at [611, 556] on div "Downstairs bathroom - Remove the existing bathroom angle stop/valve and replace…" at bounding box center [702, 548] width 239 height 44
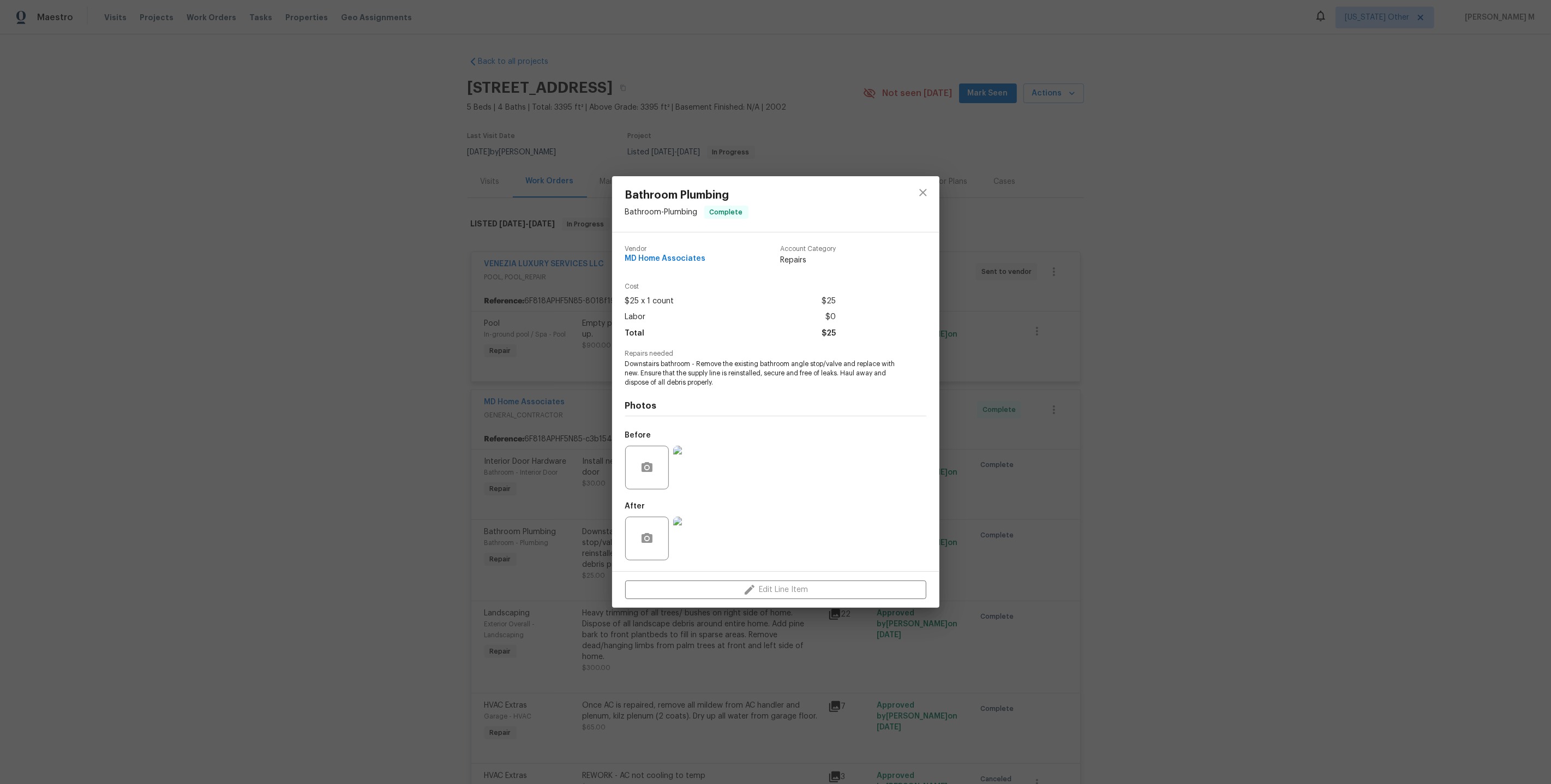
click at [699, 535] on img at bounding box center [695, 538] width 44 height 44
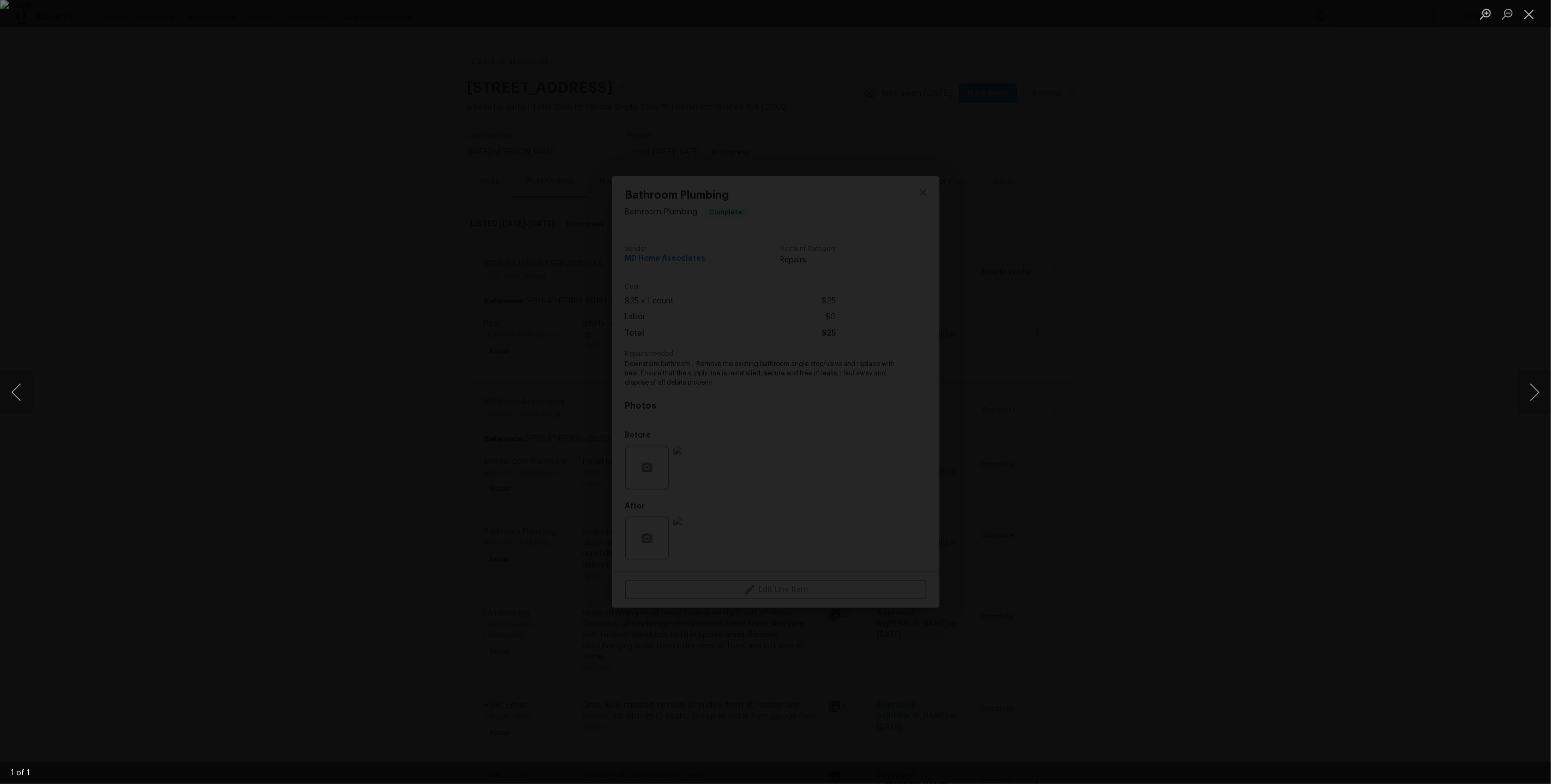
click at [1100, 403] on div "Lightbox" at bounding box center [775, 392] width 1551 height 784
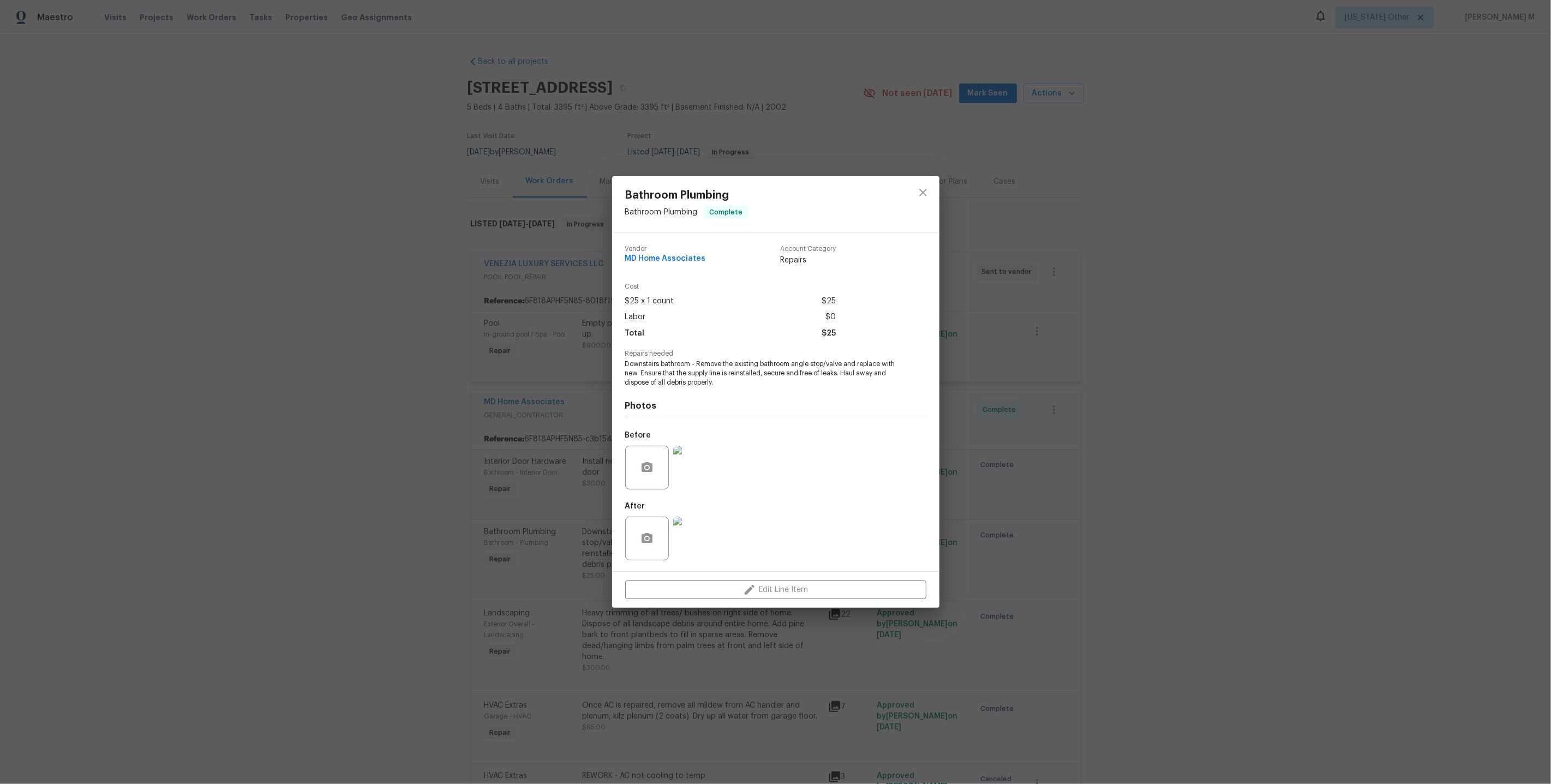
click at [977, 465] on div "Bathroom Plumbing Bathroom - Plumbing Complete Vendor MD Home Associates Accoun…" at bounding box center [775, 392] width 1551 height 784
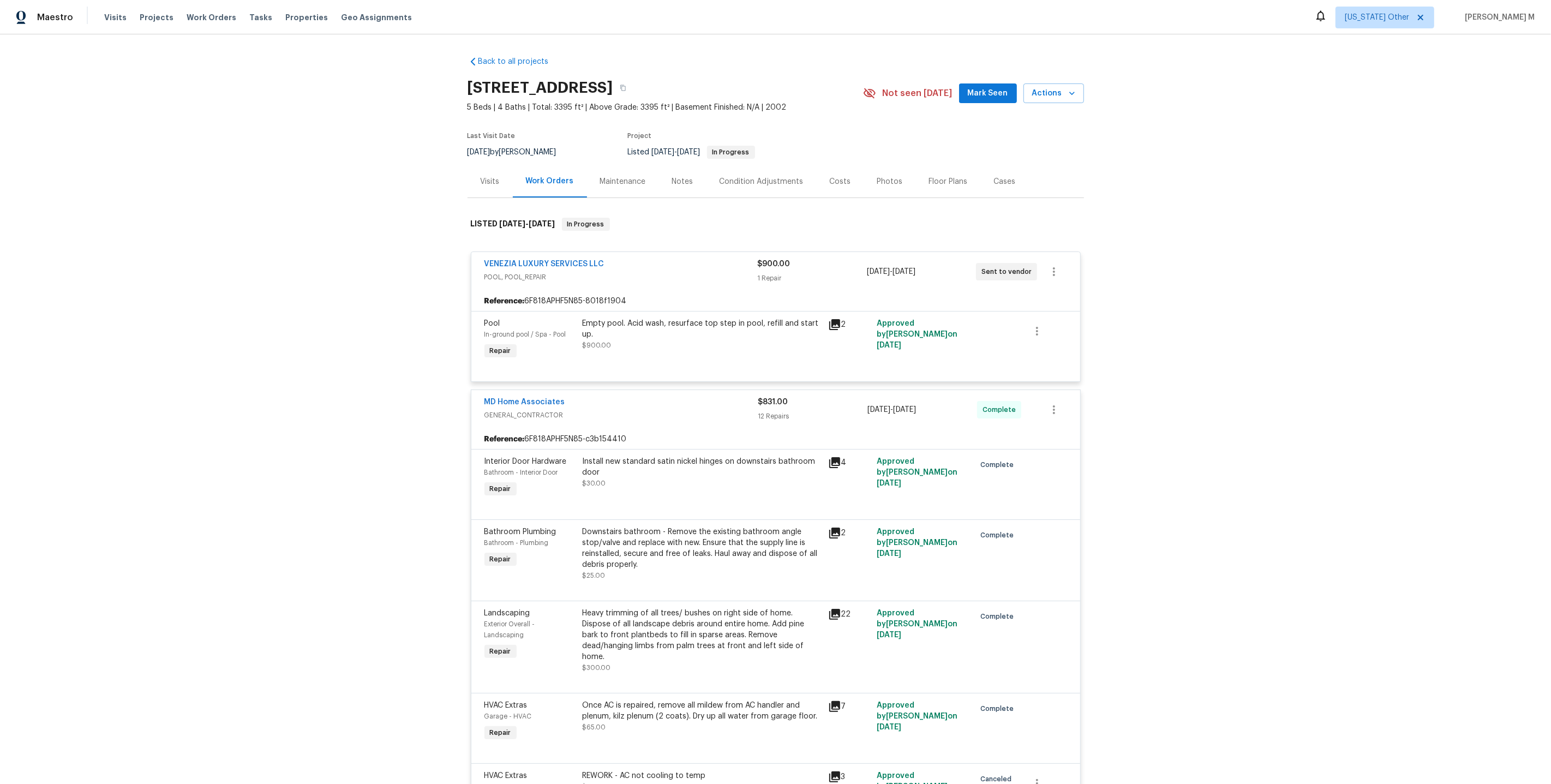
scroll to position [662, 0]
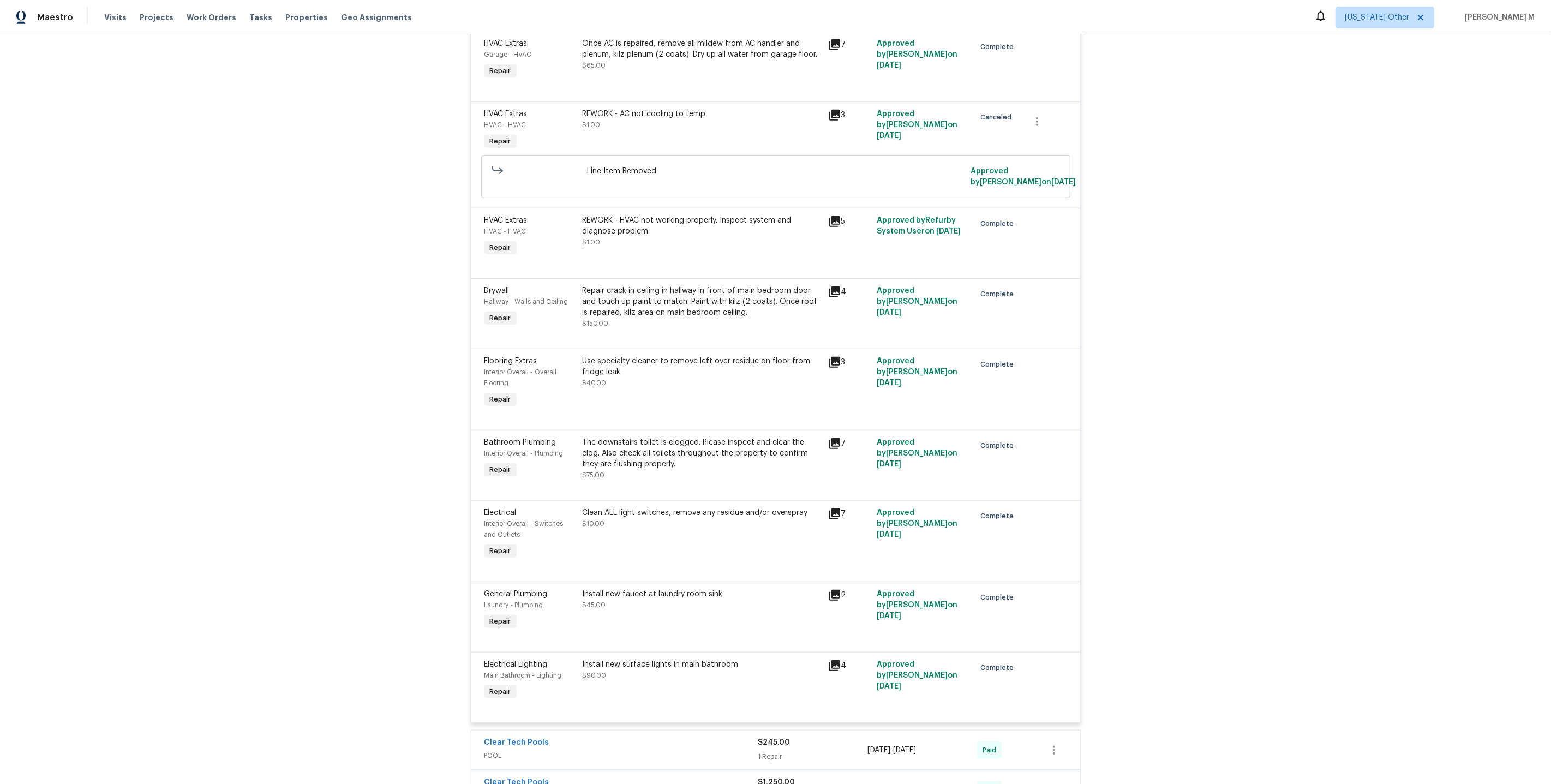
click at [699, 443] on div "The downstairs toilet is clogged. Please inspect and clear the clog. Also check…" at bounding box center [702, 459] width 239 height 44
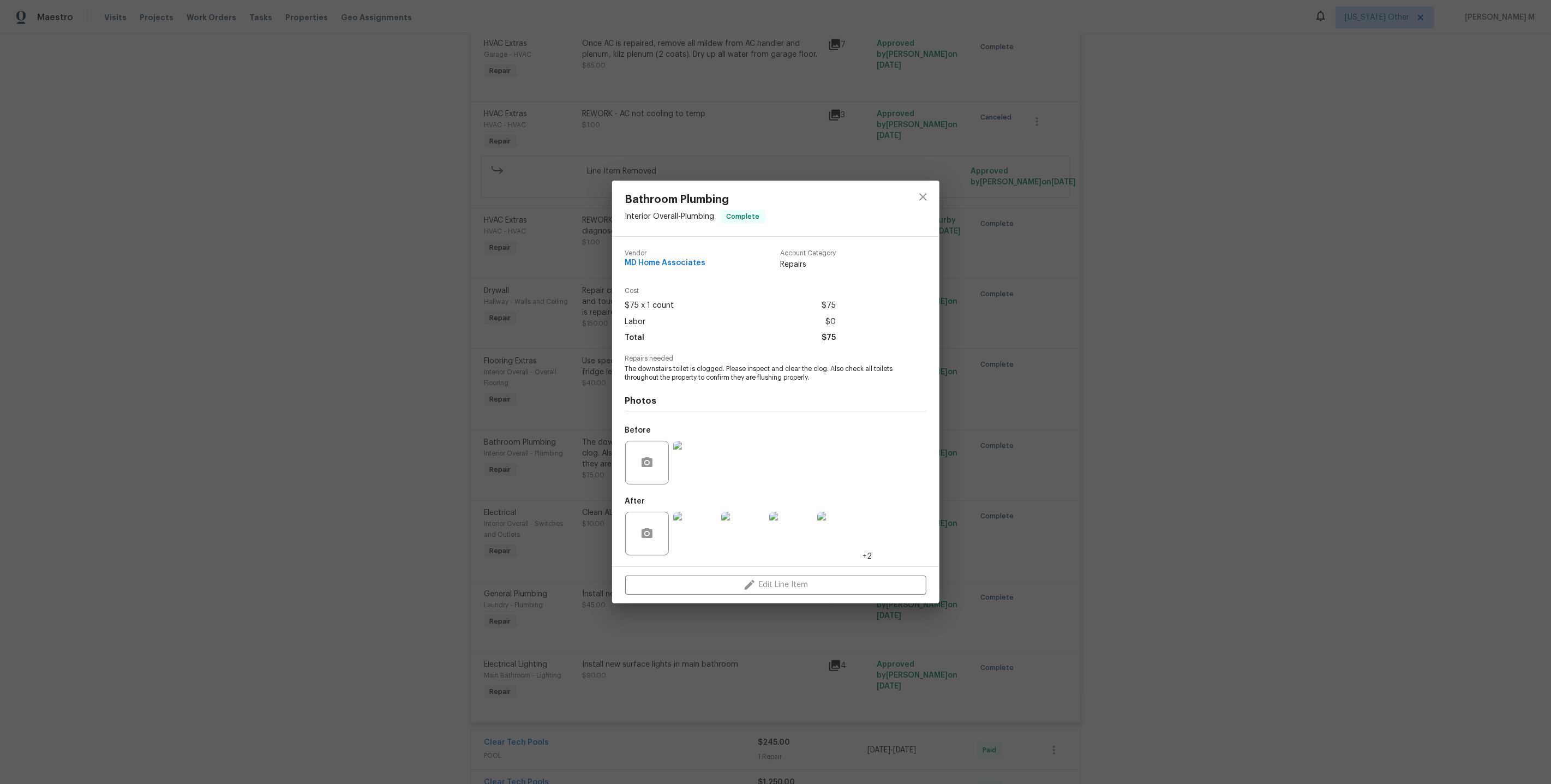
click at [696, 551] on div at bounding box center [695, 533] width 48 height 57
click at [693, 540] on img at bounding box center [695, 533] width 44 height 44
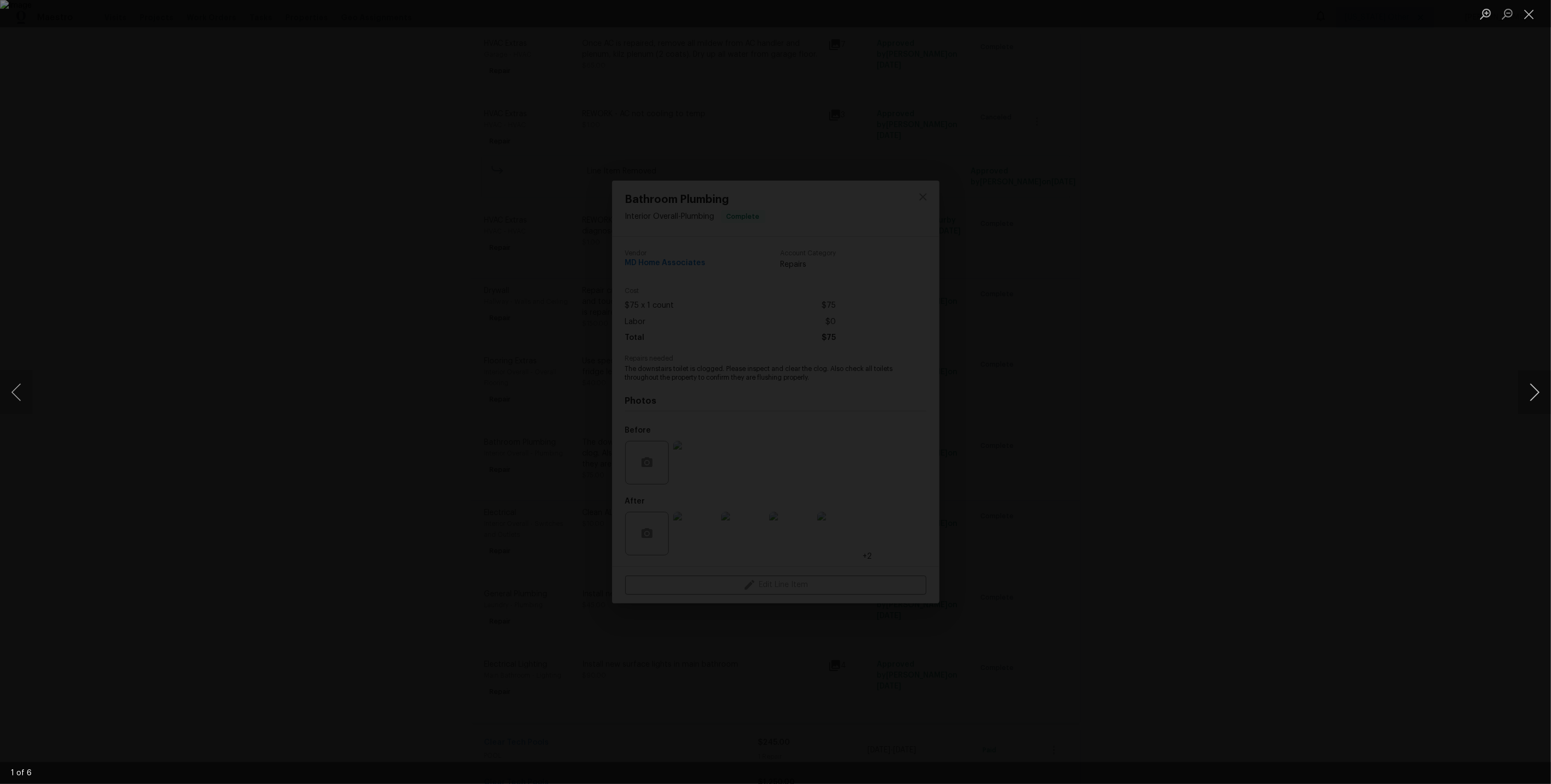
click at [1534, 393] on button "Next image" at bounding box center [1535, 392] width 32 height 44
click at [1376, 272] on div "Lightbox" at bounding box center [775, 392] width 1551 height 784
click at [1242, 289] on div "Lightbox" at bounding box center [775, 392] width 1551 height 784
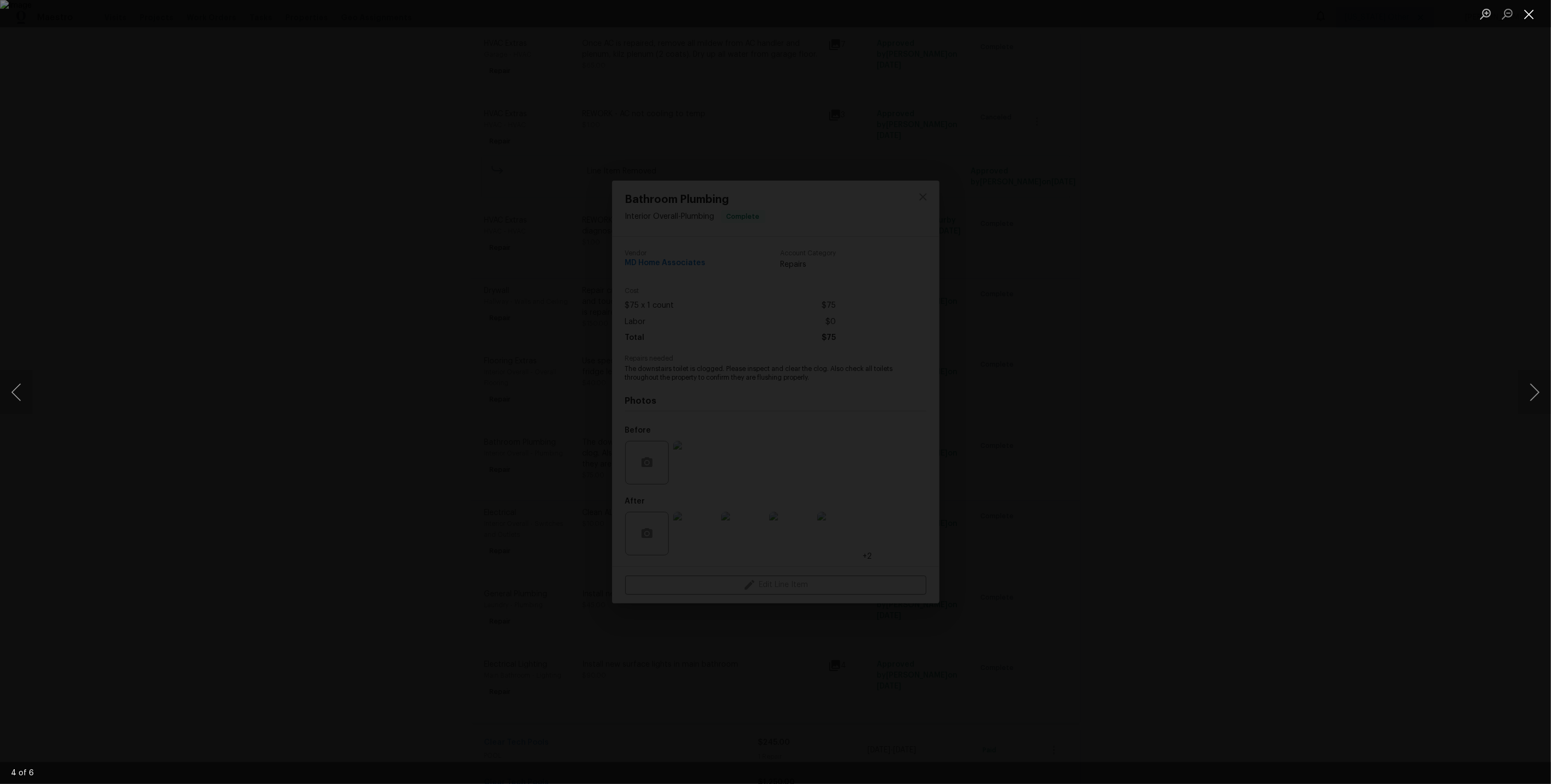
click at [1530, 19] on button "Close lightbox" at bounding box center [1529, 14] width 22 height 19
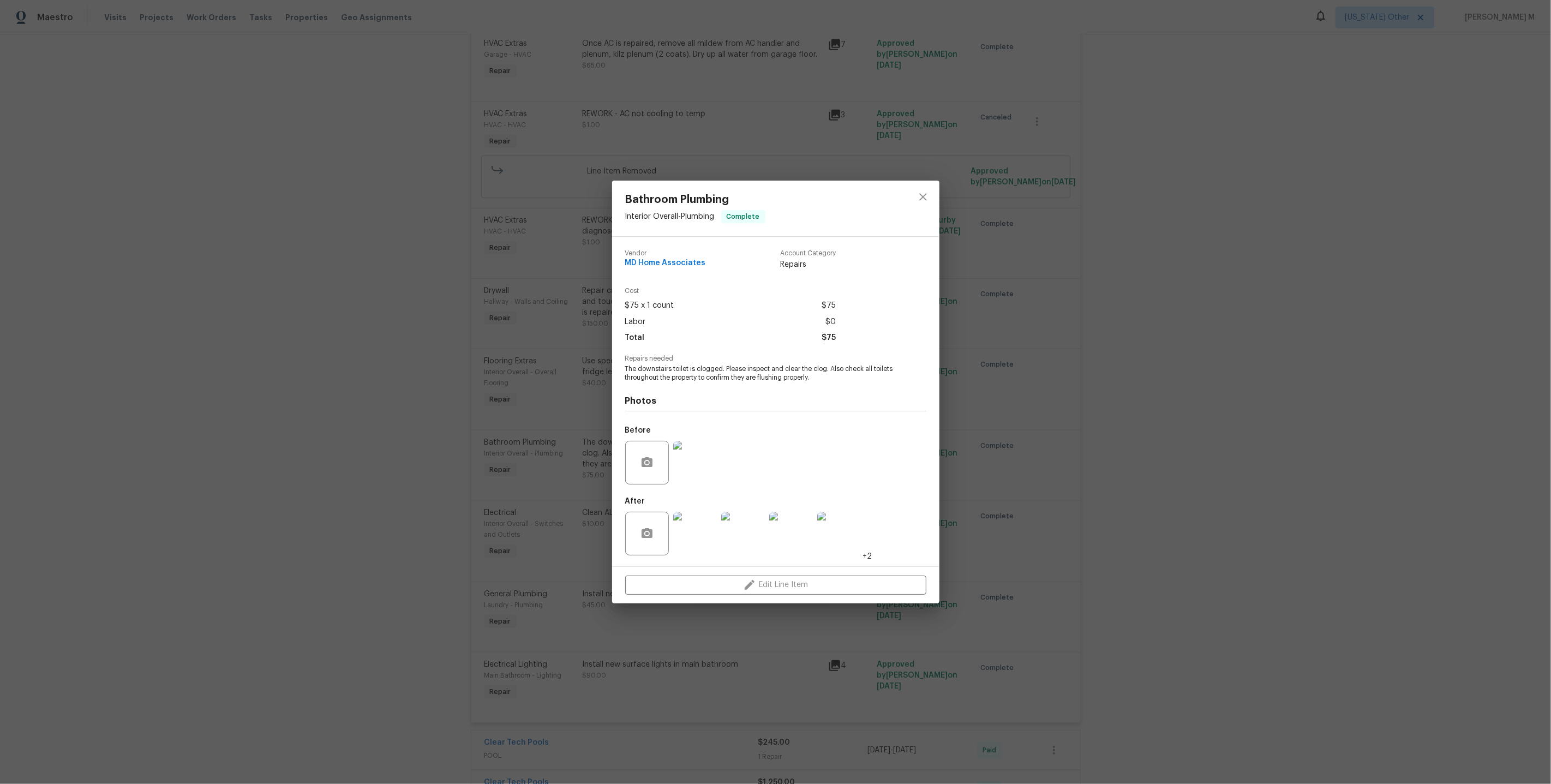
click at [692, 473] on img at bounding box center [695, 463] width 44 height 44
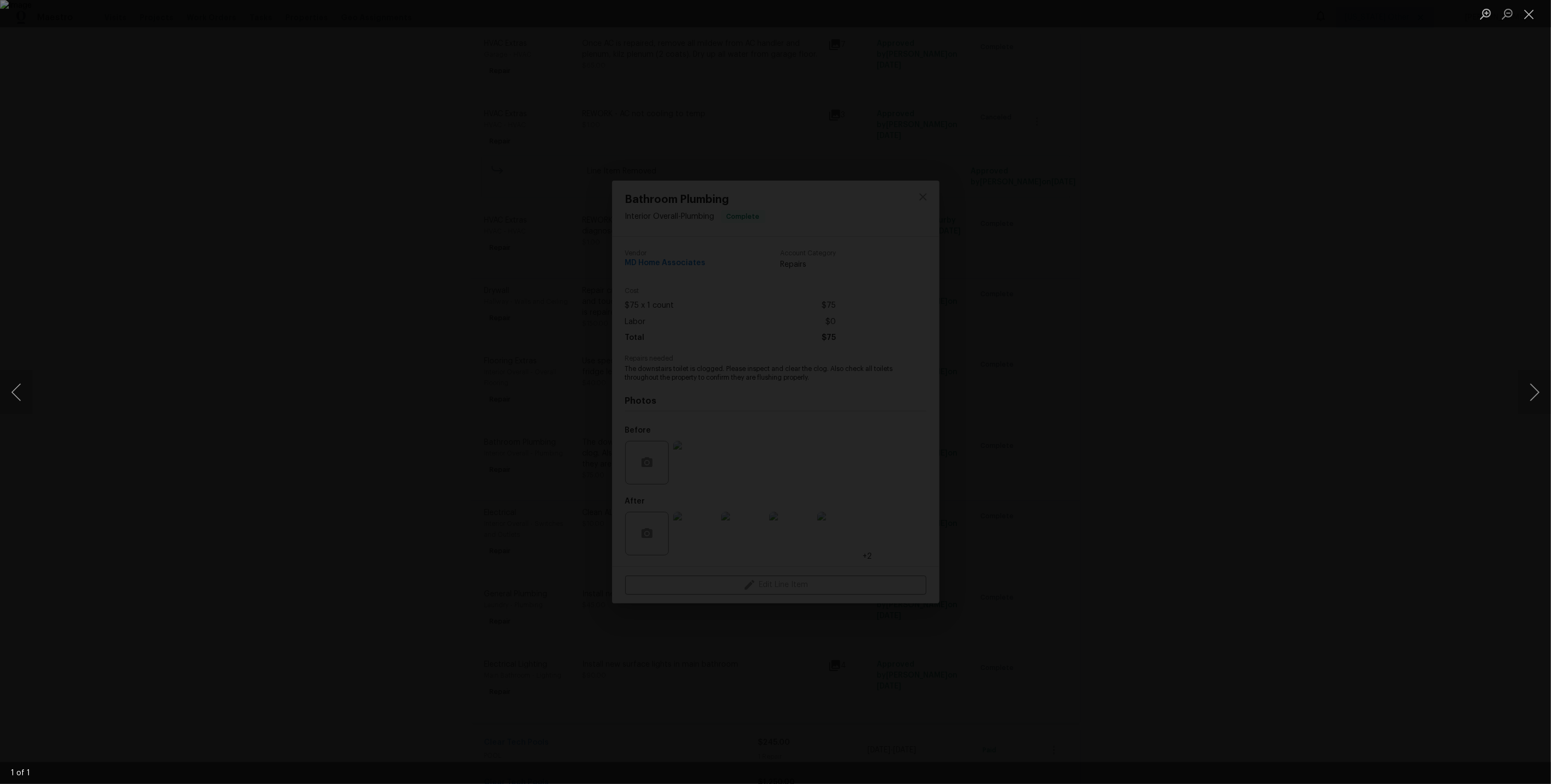
click at [1034, 287] on div "Lightbox" at bounding box center [775, 392] width 1551 height 784
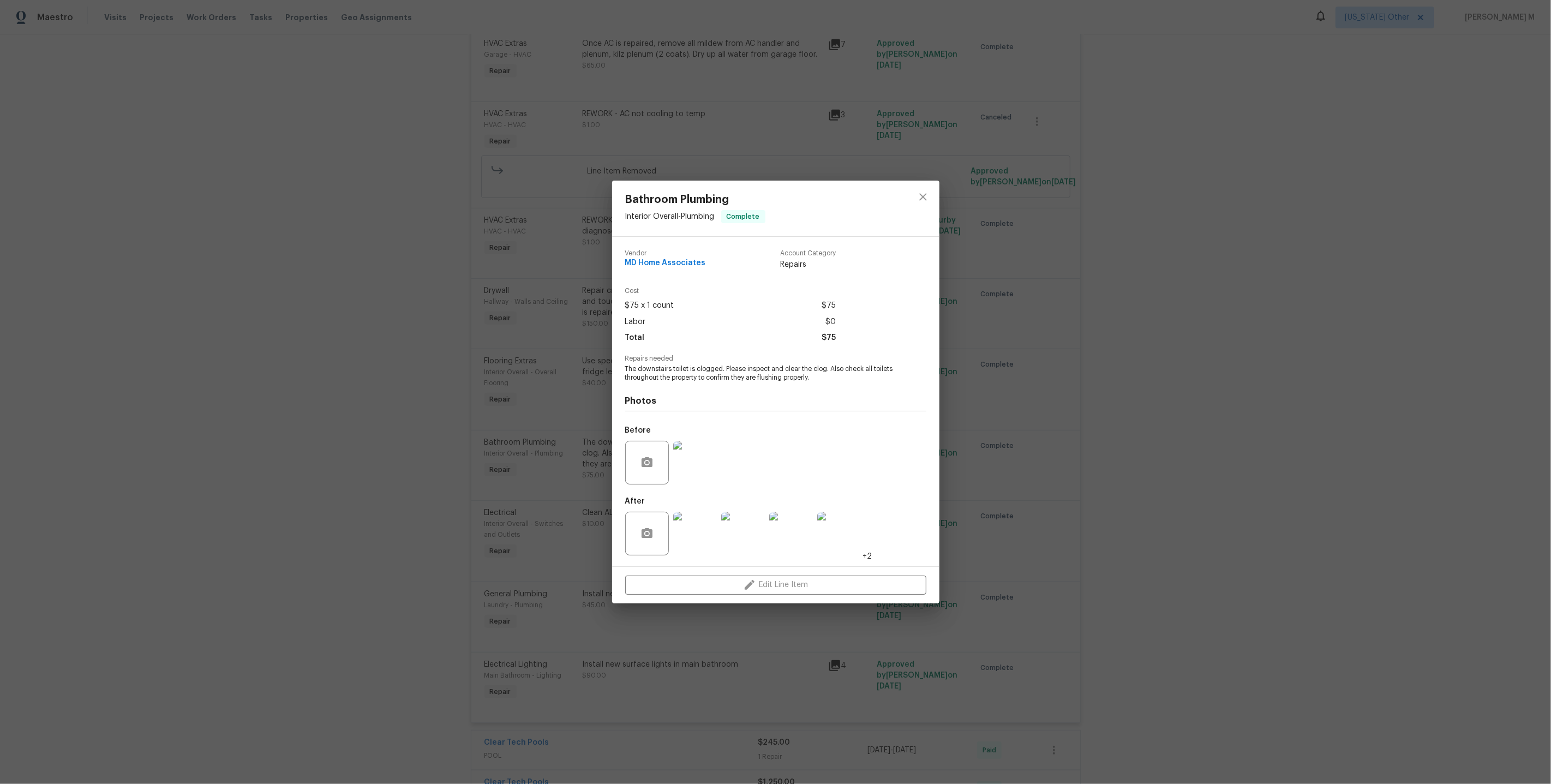
click at [912, 365] on div "Repairs needed The downstairs toilet is clogged. Please inspect and clear the c…" at bounding box center [775, 369] width 301 height 28
click at [1021, 439] on div "Bathroom Plumbing Interior Overall - Plumbing Complete Vendor MD Home Associate…" at bounding box center [775, 392] width 1551 height 784
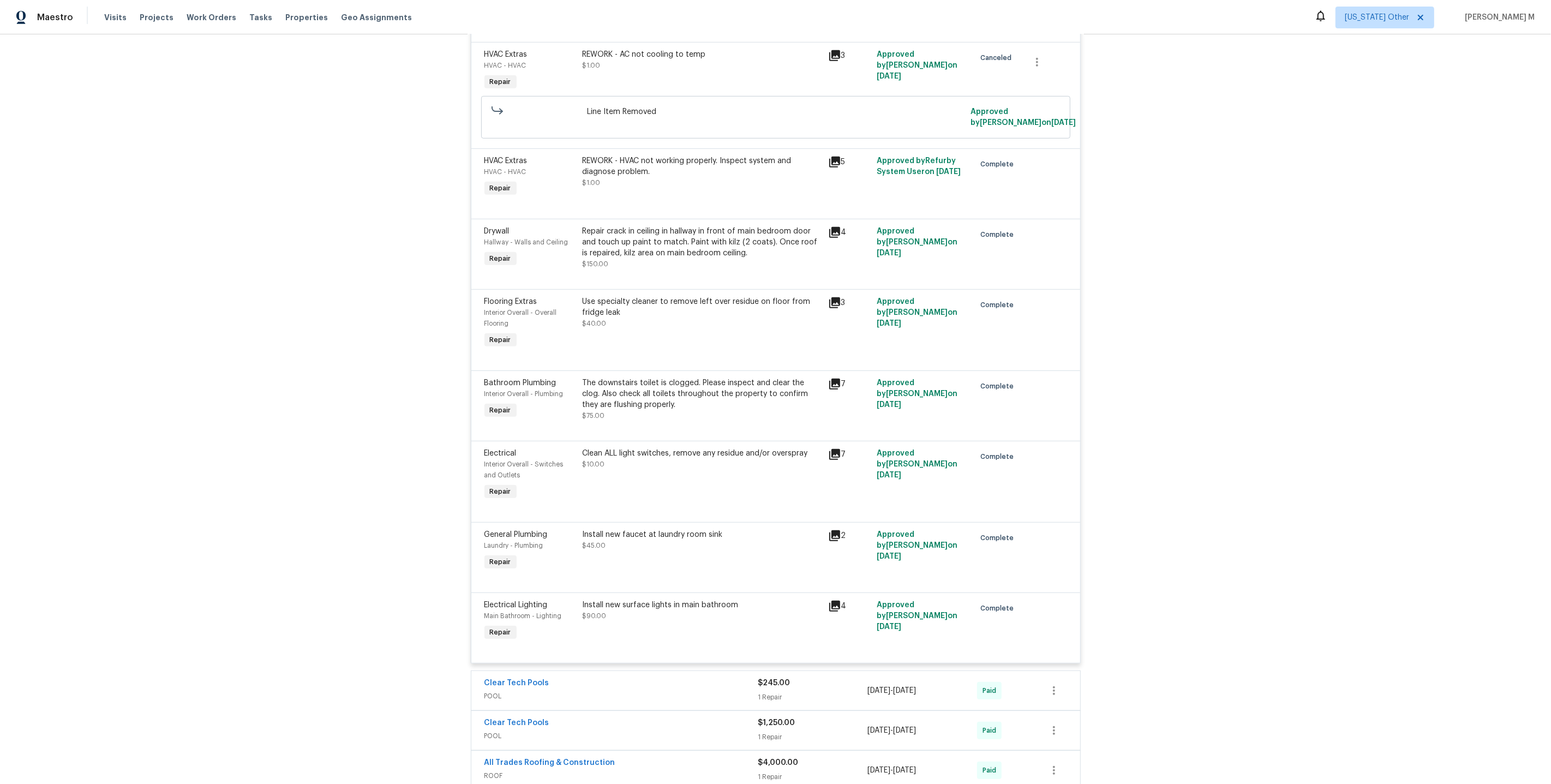
scroll to position [723, 0]
